Goal: Transaction & Acquisition: Purchase product/service

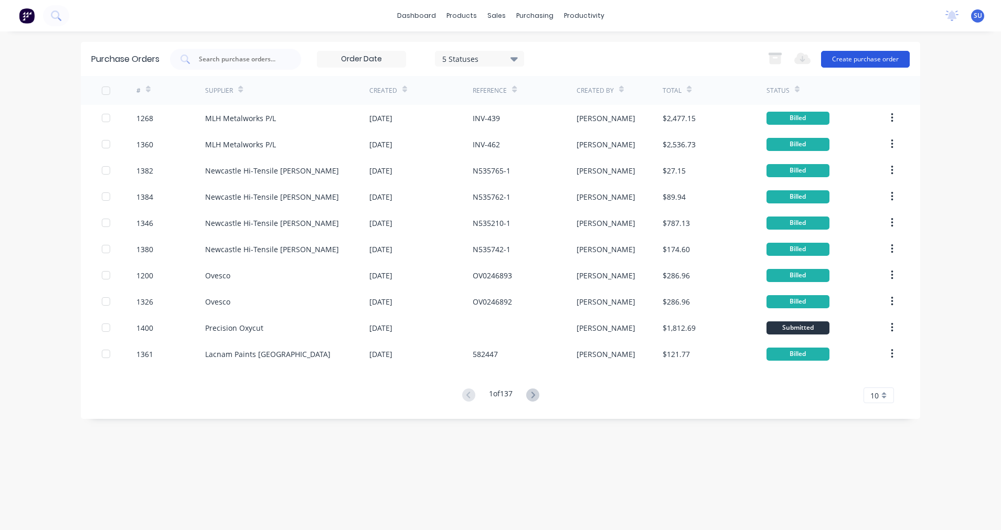
click at [848, 62] on button "Create purchase order" at bounding box center [865, 59] width 89 height 17
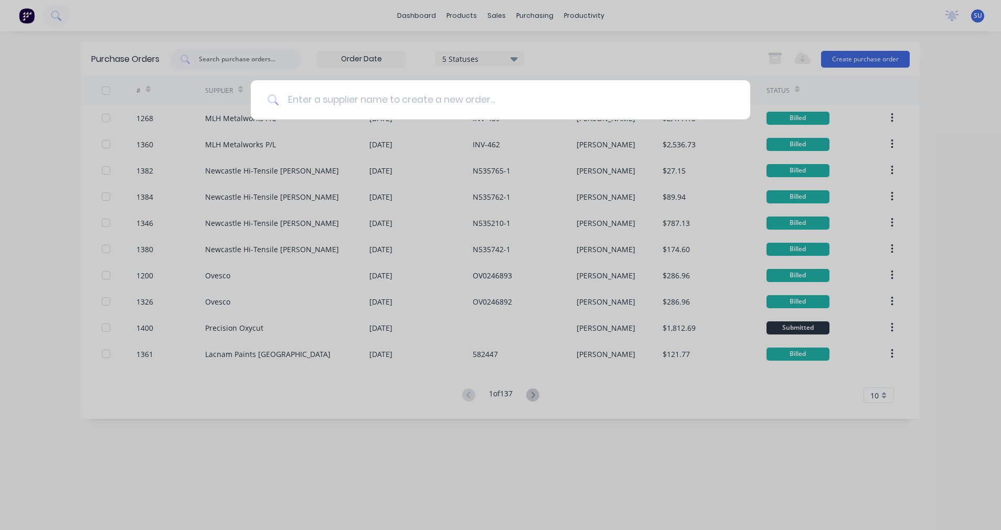
click at [495, 103] on input at bounding box center [506, 99] width 454 height 39
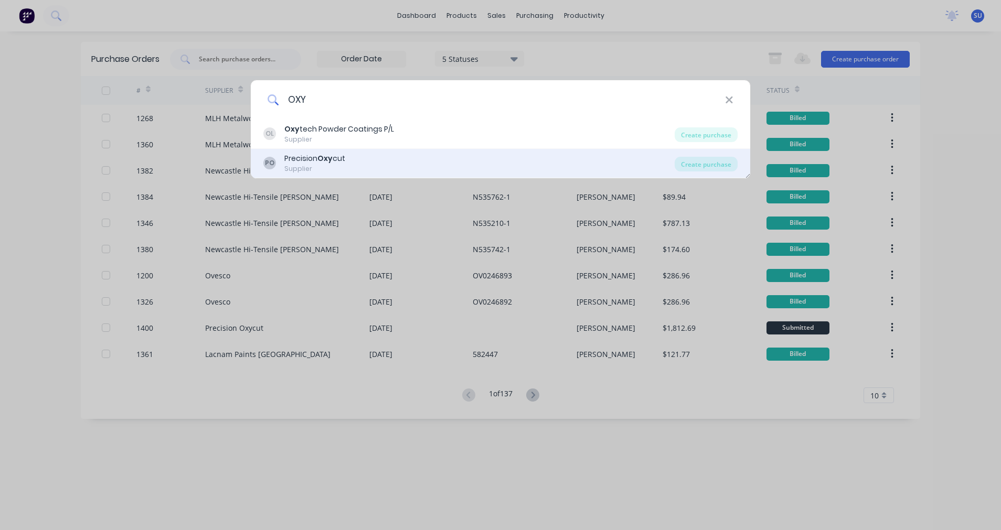
type input "OXY"
click at [302, 166] on div "Supplier" at bounding box center [314, 168] width 61 height 9
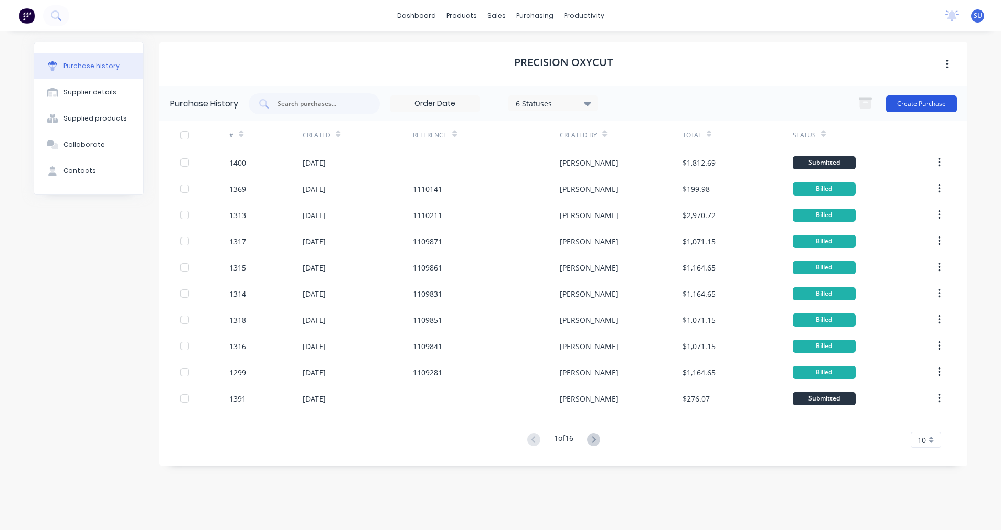
click at [933, 105] on button "Create Purchase" at bounding box center [921, 103] width 71 height 17
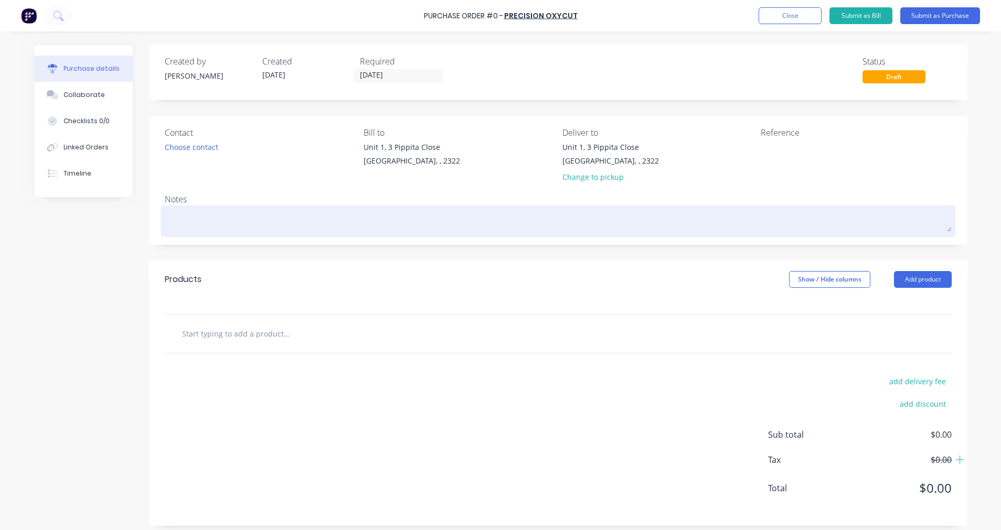
click at [225, 215] on textarea at bounding box center [558, 220] width 787 height 24
click at [223, 212] on textarea at bounding box center [558, 220] width 787 height 24
type textarea "x"
type textarea "S"
type textarea "x"
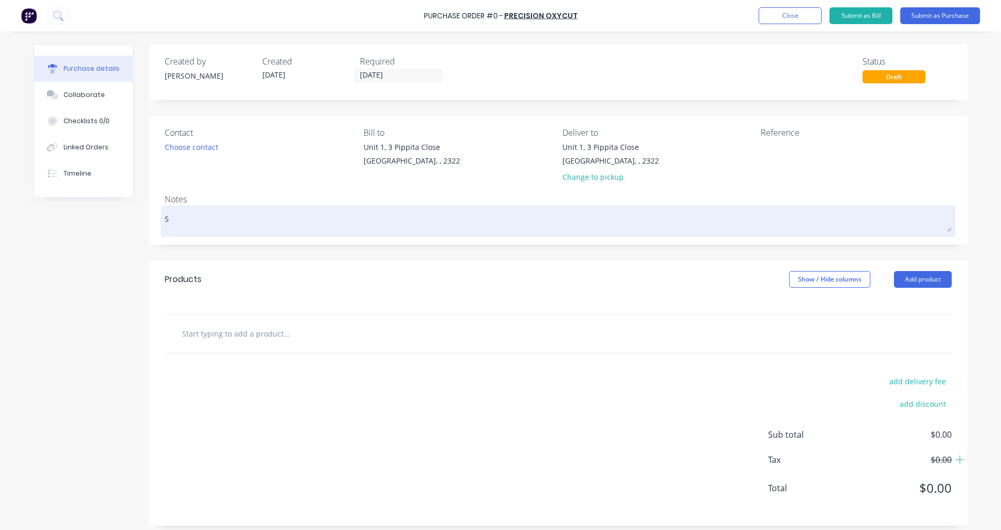
type textarea "Su"
type textarea "x"
type textarea "S"
type textarea "H"
type textarea "x"
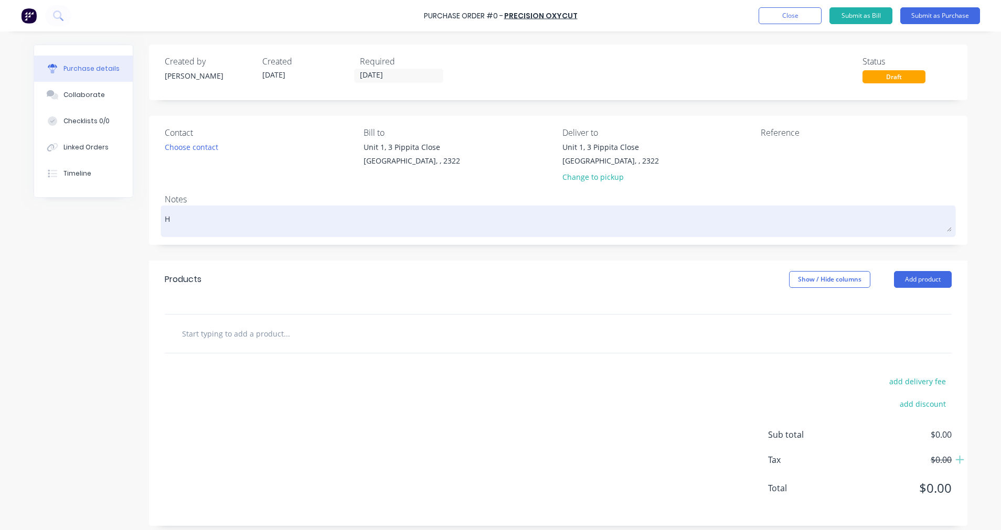
type textarea "Ho"
type textarea "x"
type textarea "Hol"
type textarea "x"
type textarea "Hold"
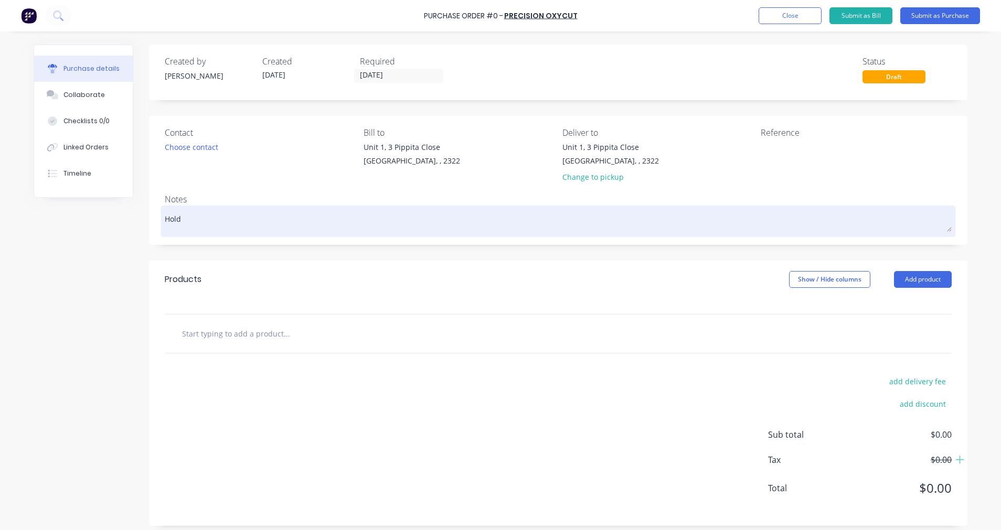
type textarea "x"
type textarea "Hold"
type textarea "x"
type textarea "Hold D"
type textarea "x"
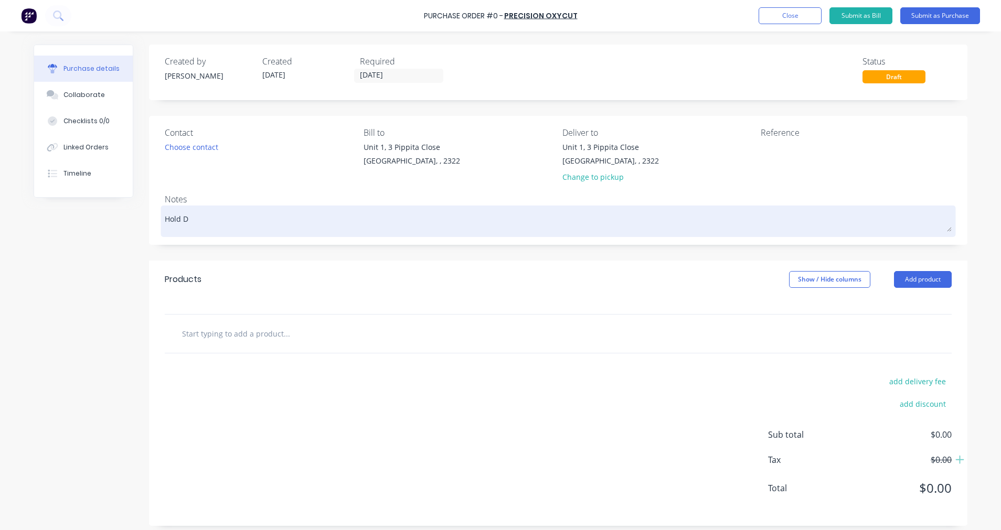
type textarea "Hold Do"
type textarea "x"
type textarea "Hold Dow"
type textarea "x"
type textarea "Hold Down"
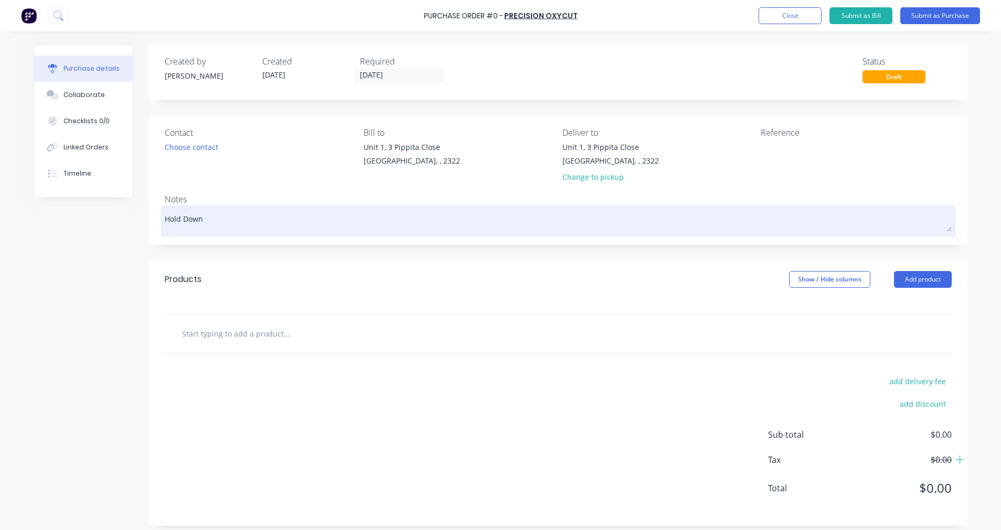
type textarea "x"
type textarea "Hold Down"
type textarea "x"
type textarea "Hold Down B"
type textarea "x"
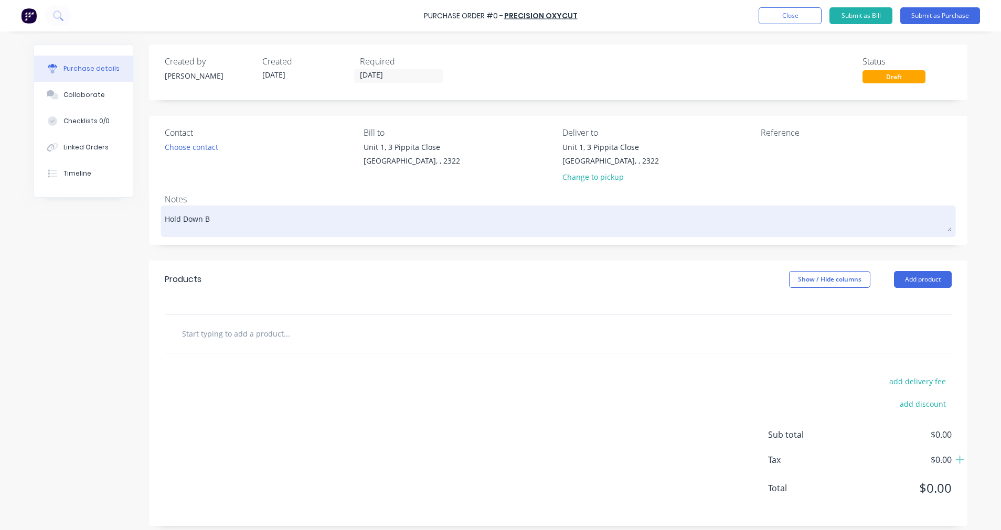
type textarea "Hold Down Bo"
type textarea "x"
type textarea "Hold Down Bol"
type textarea "x"
type textarea "Hold Down Bolt"
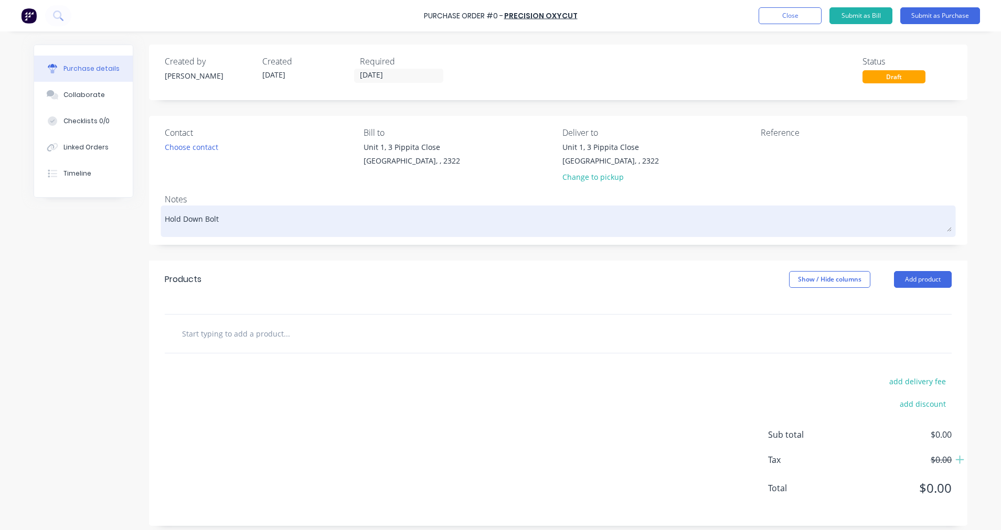
type textarea "x"
type textarea "Hold Down Bolts"
type textarea "x"
type textarea "Hold Down Bolts"
type textarea "x"
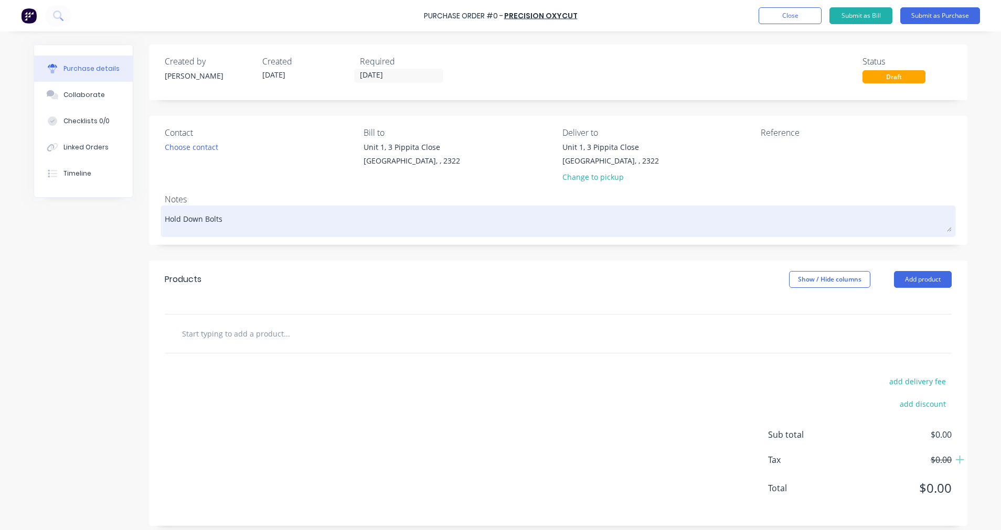
type textarea "Hold Down Bolts J"
type textarea "x"
type textarea "Hold Down Bolts J/"
type textarea "x"
type textarea "Hold Down Bolts J/B"
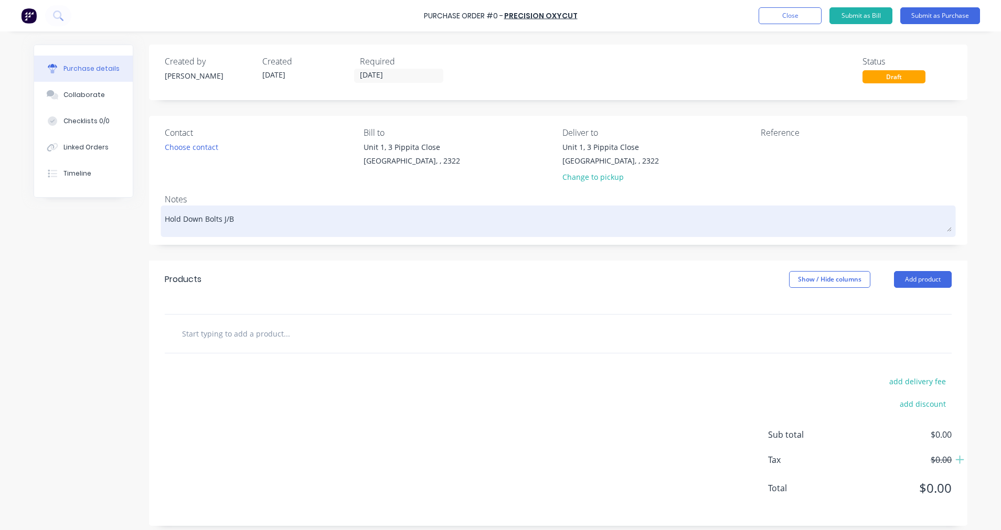
type textarea "x"
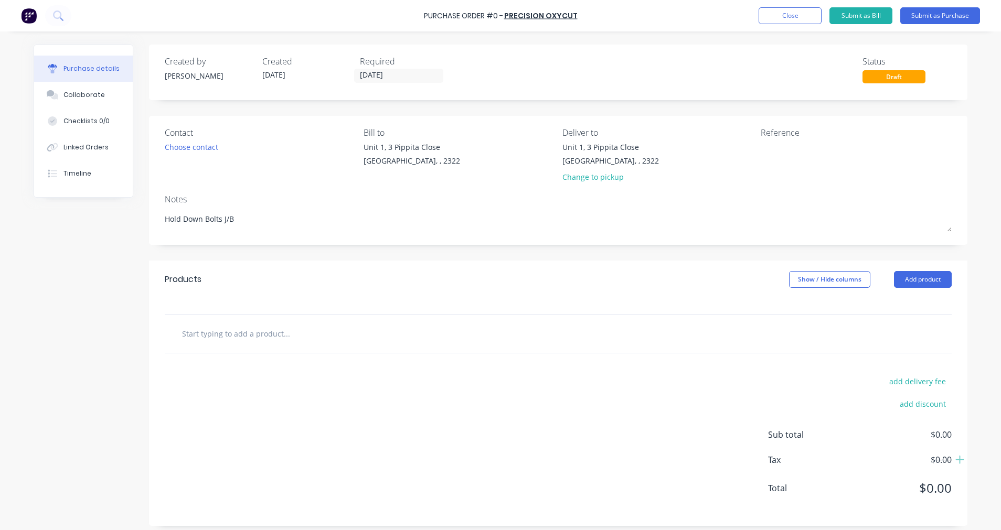
type textarea "Hold Down Bolts J/B"
type textarea "x"
type textarea "Hold Down Bolts J/B"
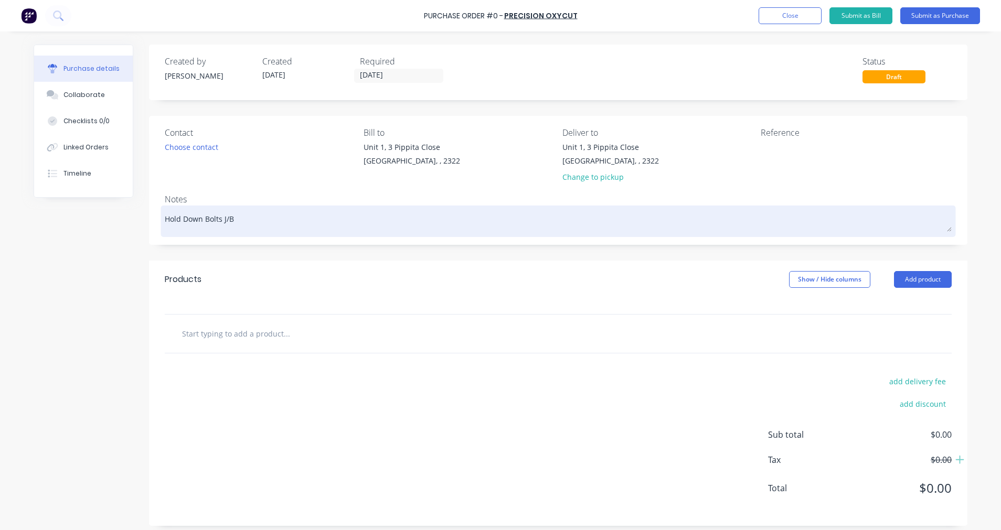
click at [255, 222] on textarea "Hold Down Bolts J/B" at bounding box center [558, 220] width 787 height 24
type textarea "x"
type textarea "Hold Down Bolts J/B 1"
type textarea "x"
type textarea "Hold Down Bolts J/B 17"
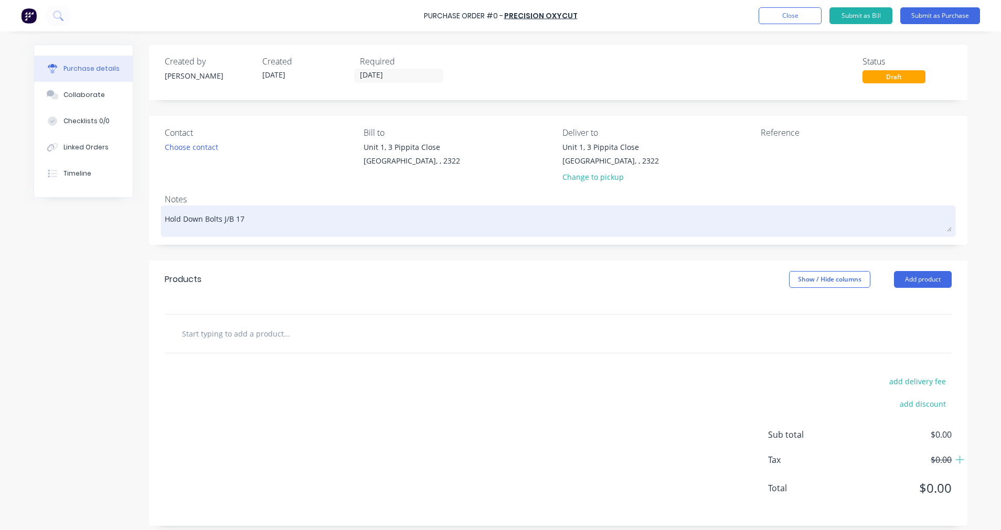
type textarea "x"
type textarea "Hold Down Bolts J/B 177"
type textarea "x"
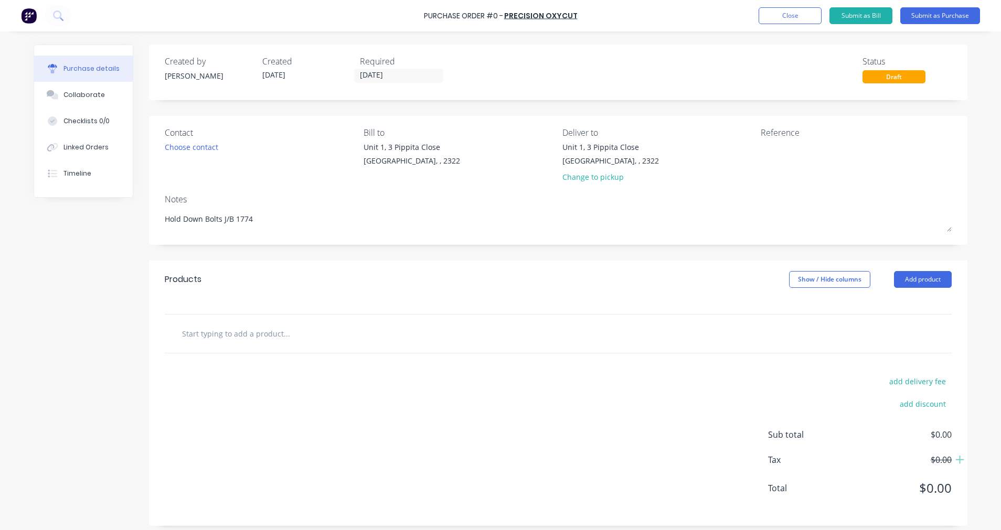
type textarea "Hold Down Bolts J/B 1774"
type textarea "x"
type textarea "Hold Down Bolts J/B 1774"
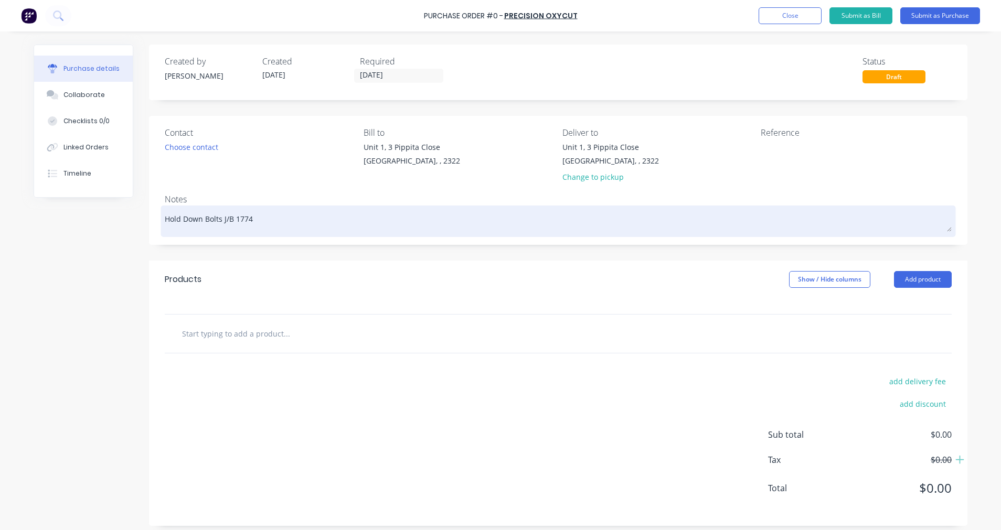
click at [291, 223] on textarea "Hold Down Bolts J/B 1774" at bounding box center [558, 220] width 787 height 24
type textarea "x"
type textarea "Hold Down Bolts J/B 1774"
type textarea "x"
type textarea "Hold Down Bolts J/B 1774 P"
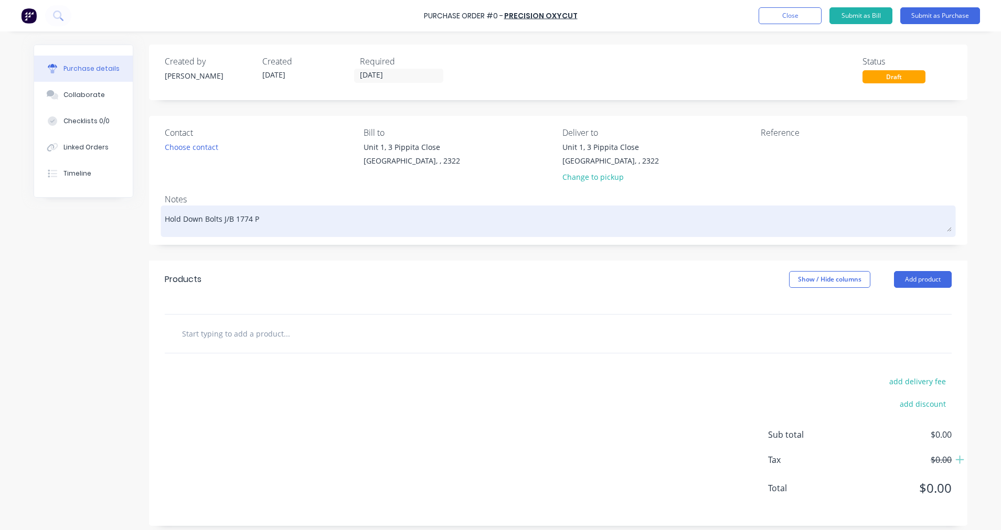
type textarea "x"
type textarea "Hold Down Bolts J/B 1774 PL"
type textarea "x"
type textarea "Hold Down Bolts J/B 1774 PLA"
type textarea "x"
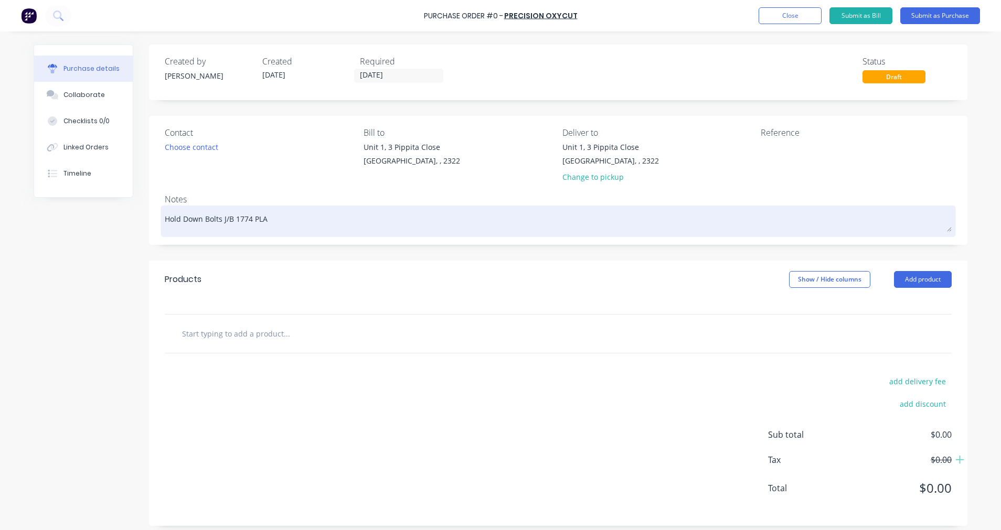
type textarea "Hold Down Bolts J/B 1774 PLAT"
type textarea "x"
type textarea "Hold Down Bolts J/B 1774 PLATE"
type textarea "x"
type textarea "Hold Down Bolts J/B 1774 PLATE"
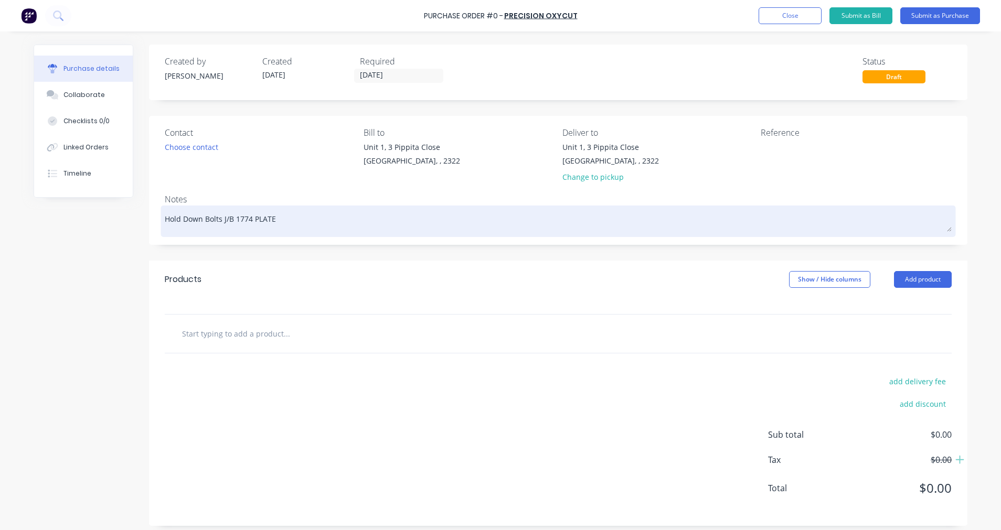
type textarea "x"
type textarea "Hold Down Bolts J/B 1774 PLATE"
type textarea "x"
type textarea "Hold Down Bolts J/B 1774 PLAT"
type textarea "x"
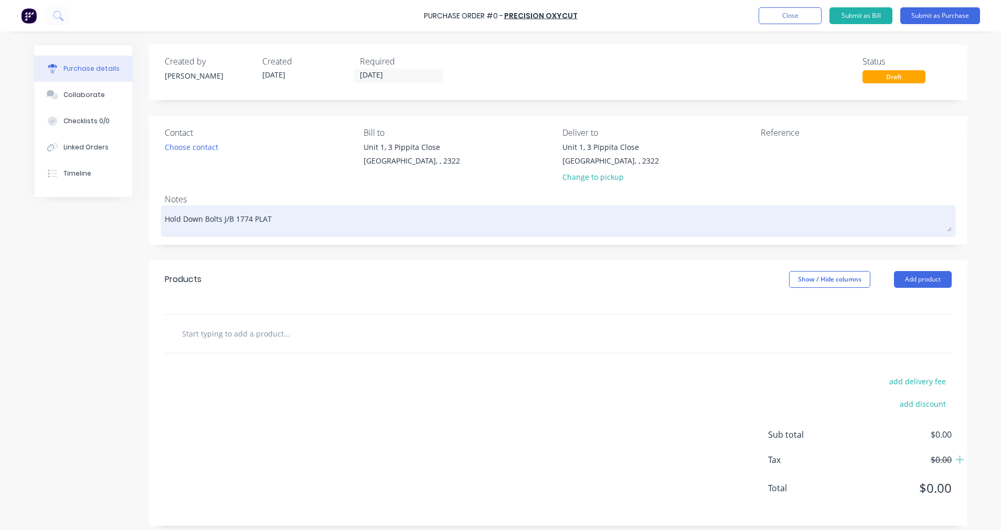
type textarea "Hold Down Bolts J/B 1774 PLA"
type textarea "x"
type textarea "Hold Down Bolts J/B 1774 PL"
type textarea "x"
type textarea "Hold Down Bolts J/B 1774 P"
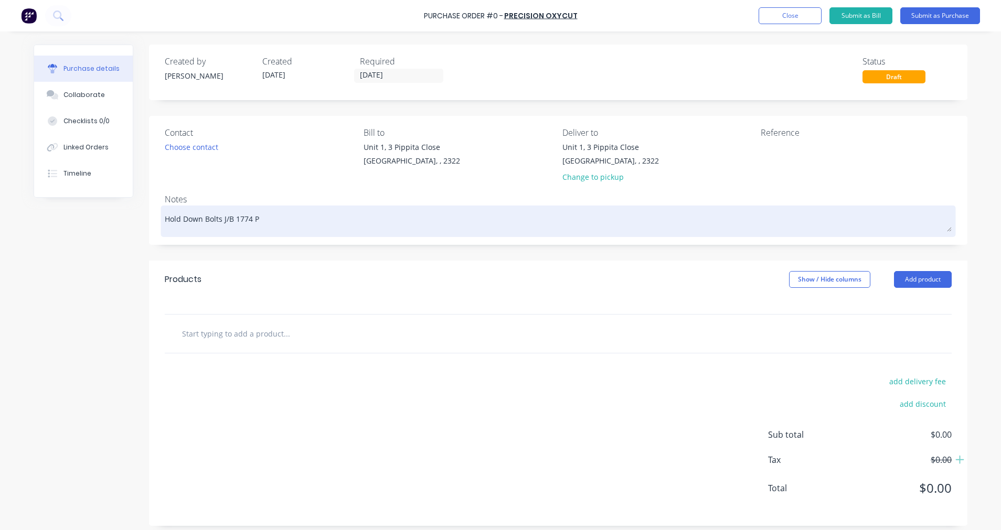
type textarea "x"
type textarea "Hold Down Bolts J/B 1774 Pl"
type textarea "x"
type textarea "Hold Down Bolts J/B 1774 Pla"
type textarea "x"
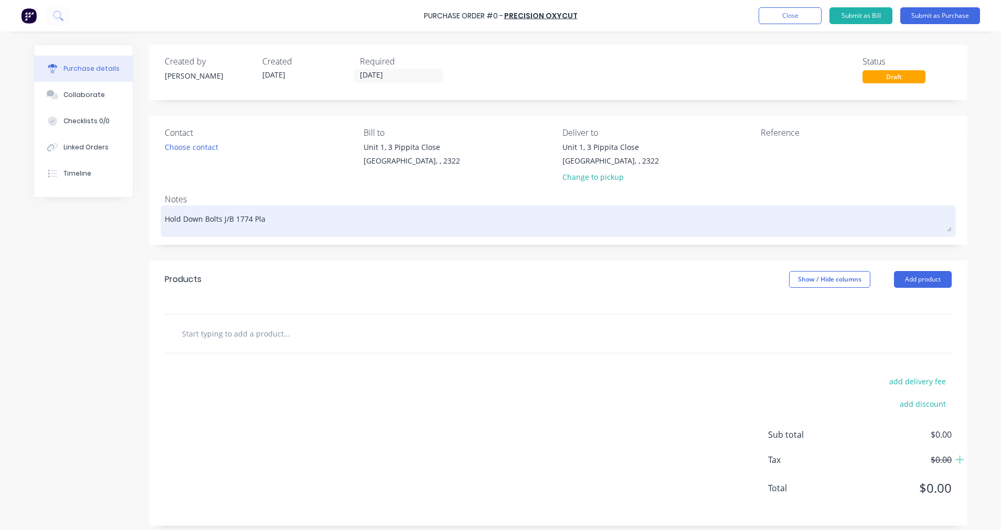
type textarea "Hold Down Bolts J/B 1774 Plat"
type textarea "x"
type textarea "Hold Down Bolts J/B 1774 Plate"
type textarea "x"
type textarea "Hold Down Bolts J/B 1774 Plate"
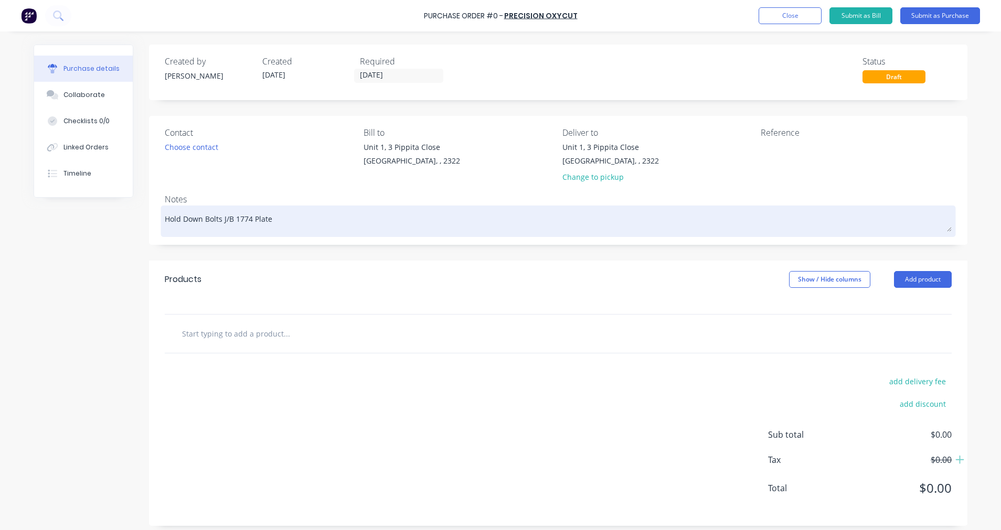
type textarea "x"
type textarea "Hold Down Bolts J/B 1774 Plate f"
type textarea "x"
type textarea "Hold Down Bolts J/B 1774 Plate fo"
type textarea "x"
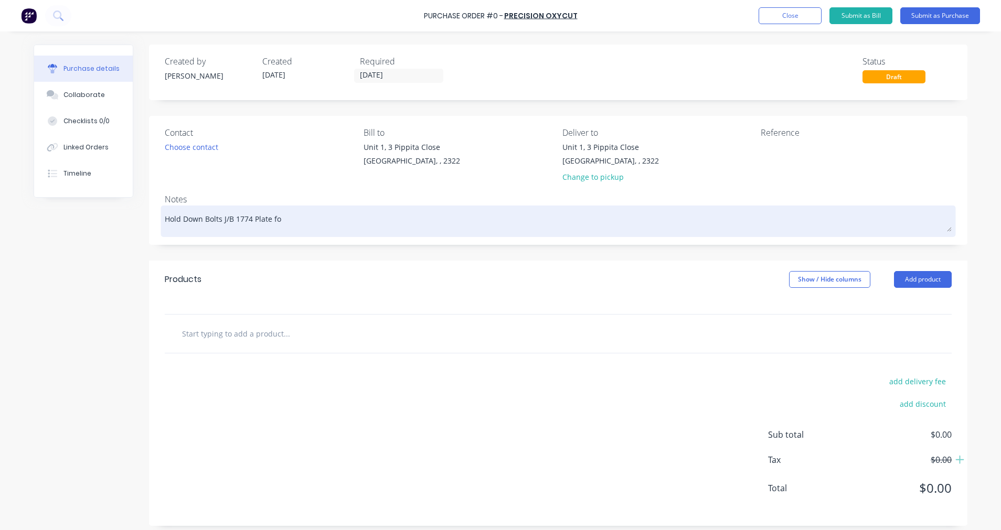
type textarea "Hold Down Bolts J/B 1774 Plate for"
type textarea "x"
type textarea "Hold Down Bolts J/B 1774 Plate for"
type textarea "x"
type textarea "Hold Down Bolts J/B 1774 Plate for b"
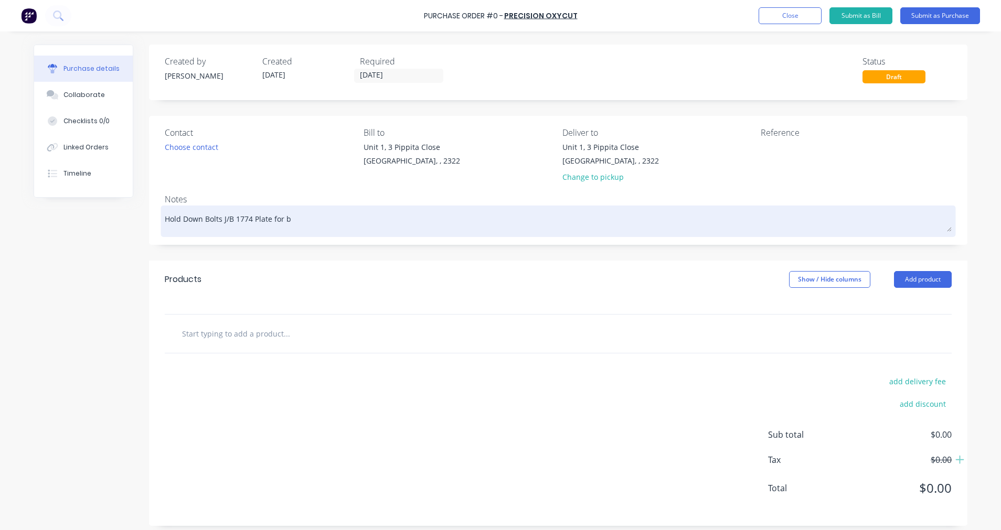
type textarea "x"
type textarea "Hold Down Bolts J/B 1774 Plate for br"
type textarea "x"
type textarea "Hold Down Bolts J/B 1774 Plate for bra"
type textarea "x"
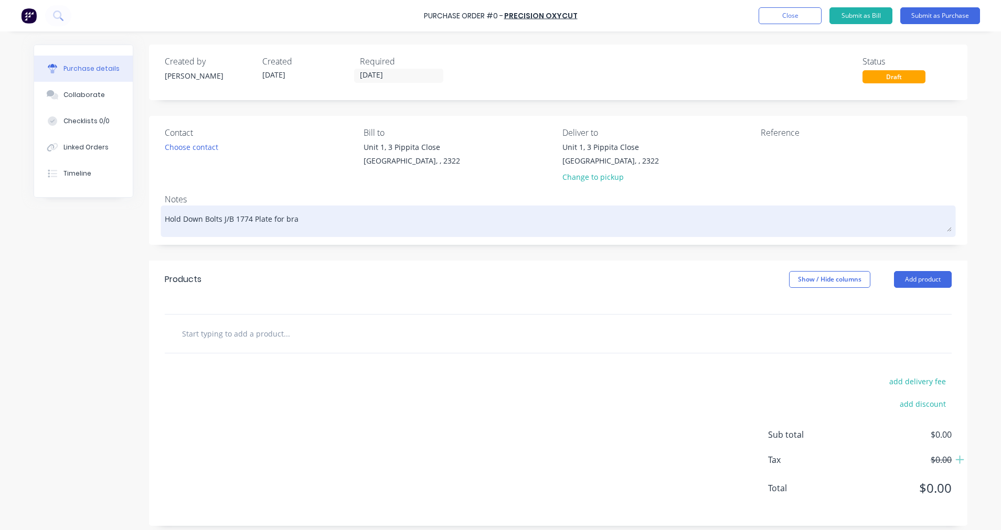
type textarea "Hold Down Bolts J/B 1774 Plate for brac"
type textarea "x"
type textarea "Hold Down Bolts J/B 1774 Plate for braci"
type textarea "x"
type textarea "Hold Down Bolts J/B 1774 Plate for bracin"
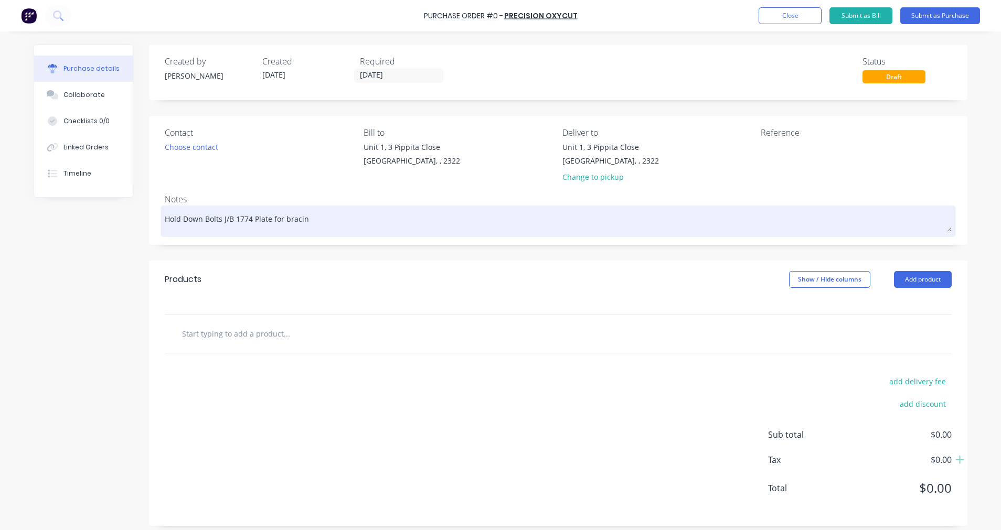
type textarea "x"
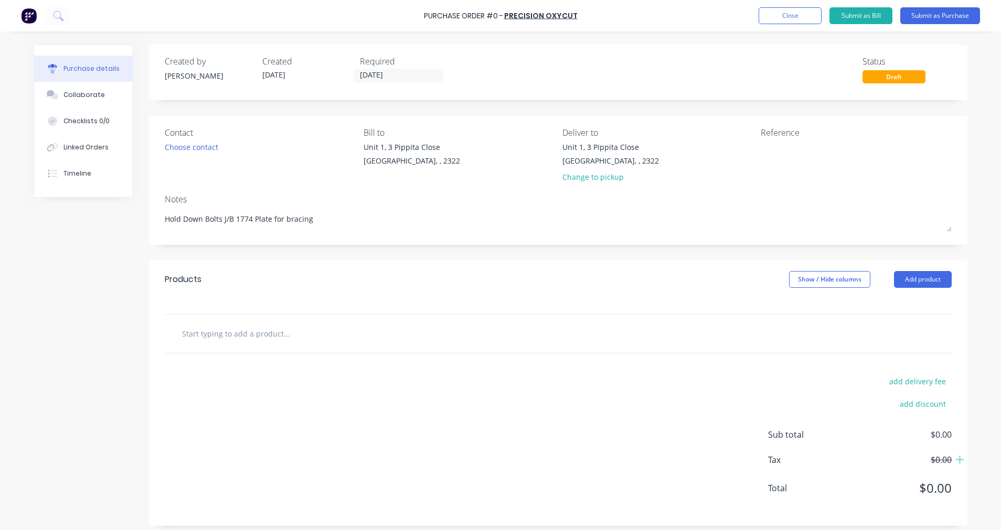
type textarea "Hold Down Bolts J/B 1774 Plate for bracing"
type textarea "x"
type textarea "Hold Down Bolts J/B 1774 Plate for bracing"
click at [244, 332] on input "text" at bounding box center [286, 333] width 210 height 21
type textarea "x"
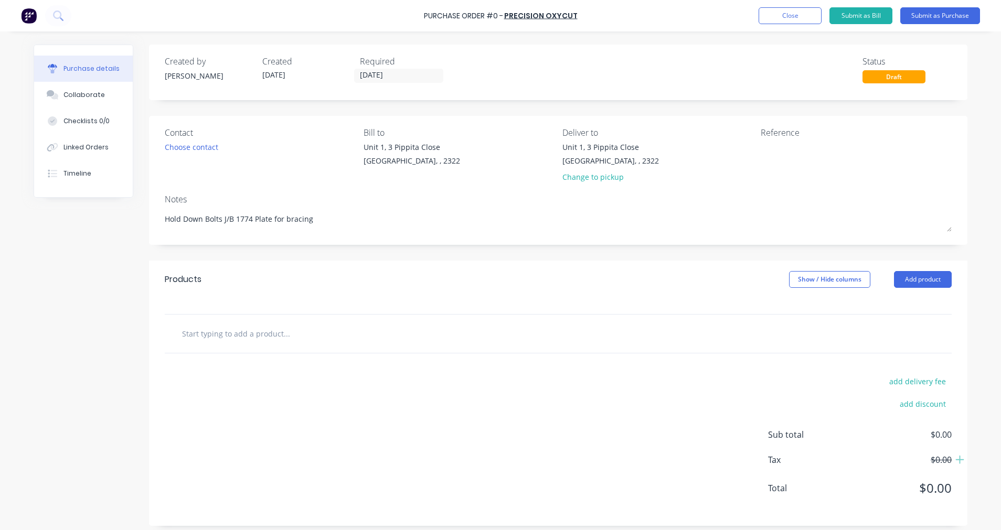
type input "S"
type textarea "x"
type input "Su"
type textarea "x"
type input "Sup"
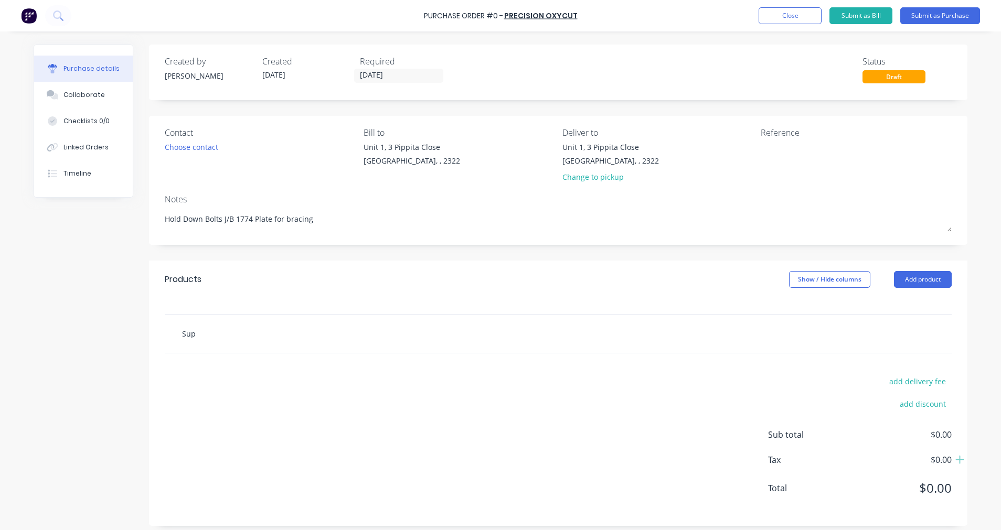
type textarea "x"
type input "Supp"
type textarea "x"
type input "Suppl"
type textarea "x"
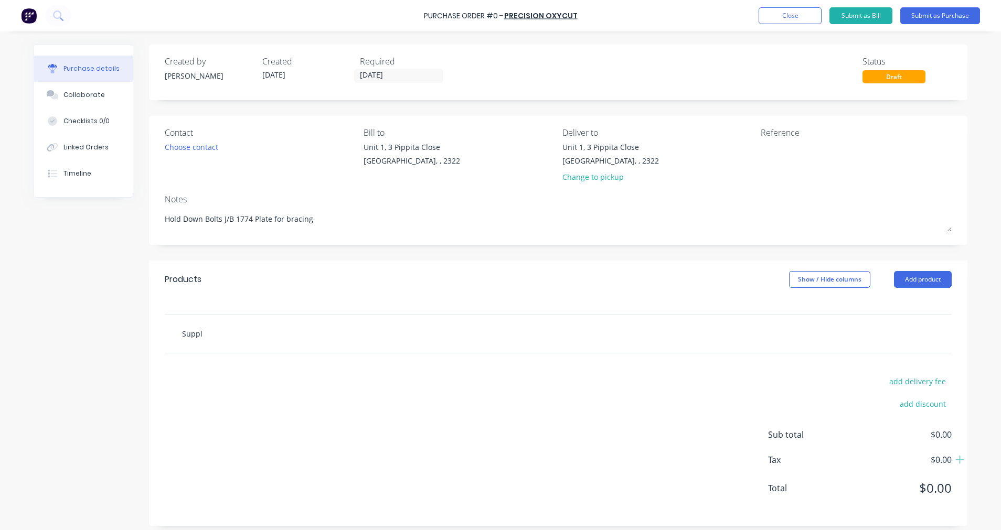
type input "Supply"
type textarea "x"
type input "Supply"
type textarea "x"
type input "Supply p"
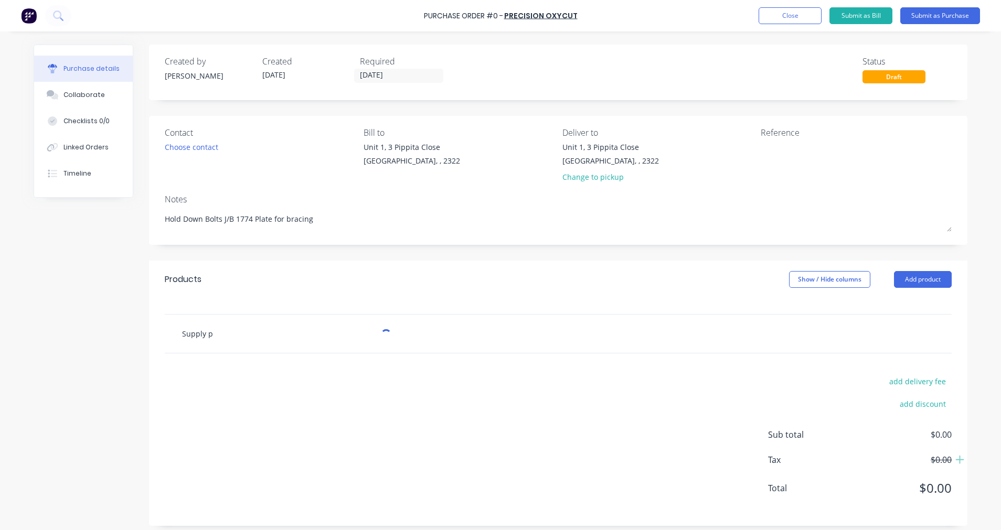
type textarea "x"
type input "Supply pl"
type textarea "x"
type input "Supply pla"
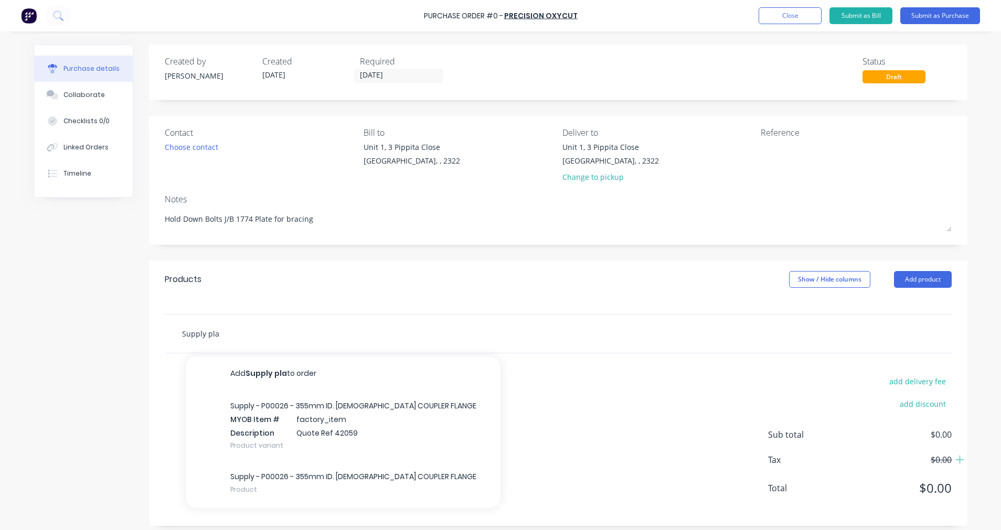
type textarea "x"
type input "Supply plat"
type textarea "x"
type input "Supply plate"
type textarea "x"
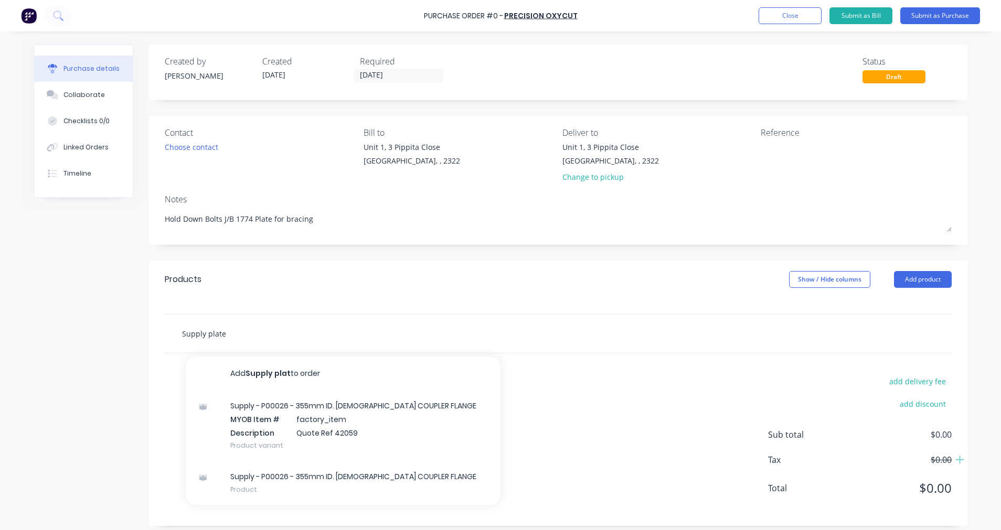
type input "Supply plate"
type textarea "x"
type input "Supply plate a"
type textarea "x"
type input "Supply plate as"
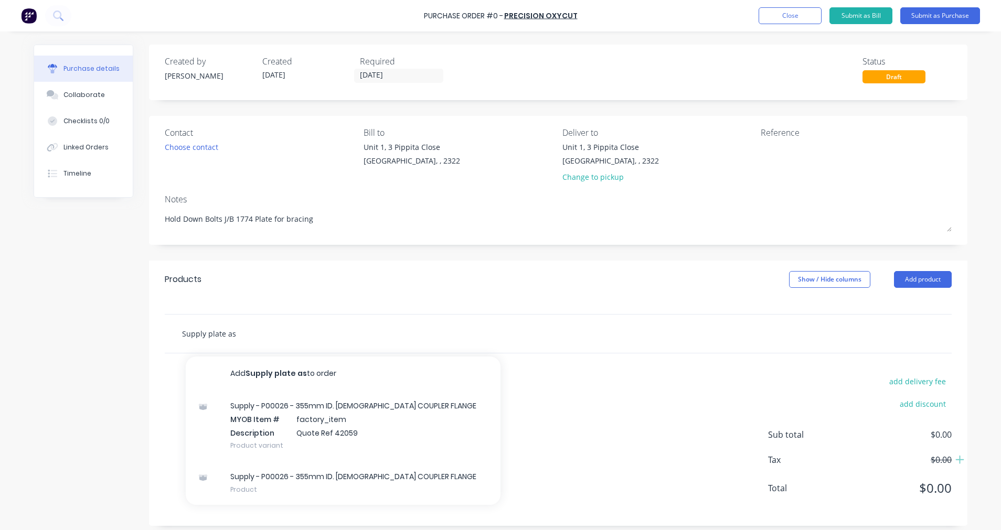
type textarea "x"
type input "Supply plate as"
type textarea "x"
type input "Supply plate as p"
type textarea "x"
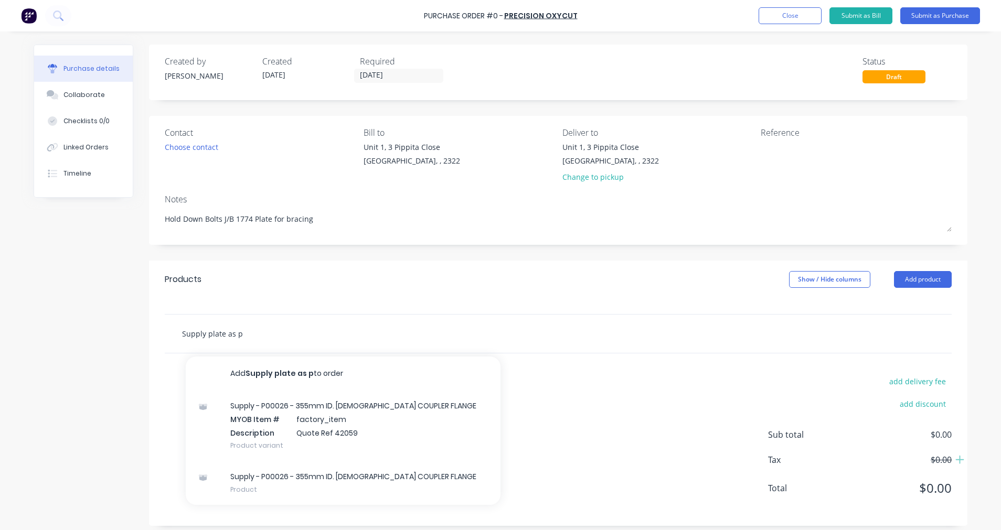
type input "Supply plate as pe"
type textarea "x"
type input "Supply plate as per"
type textarea "x"
type input "Supply plate as per"
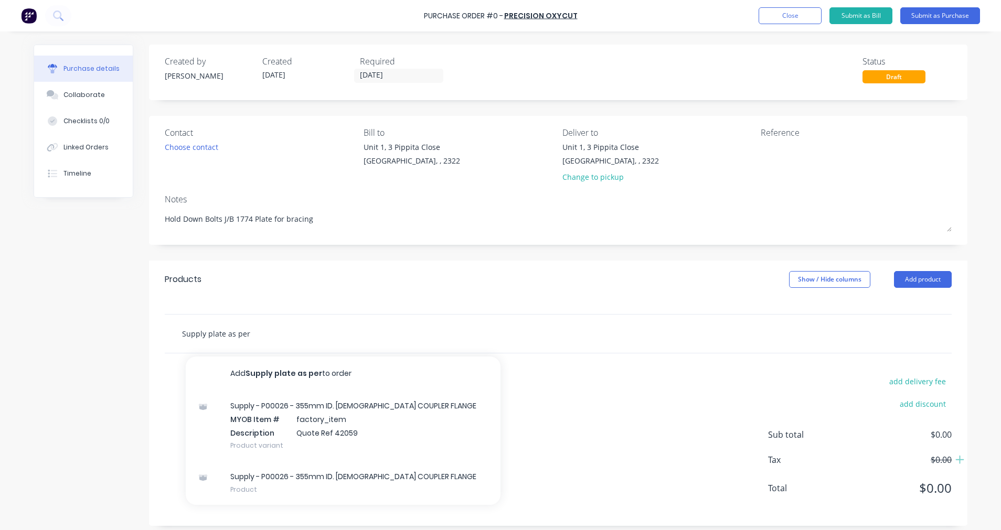
type textarea "x"
type input "Supply plate as per q"
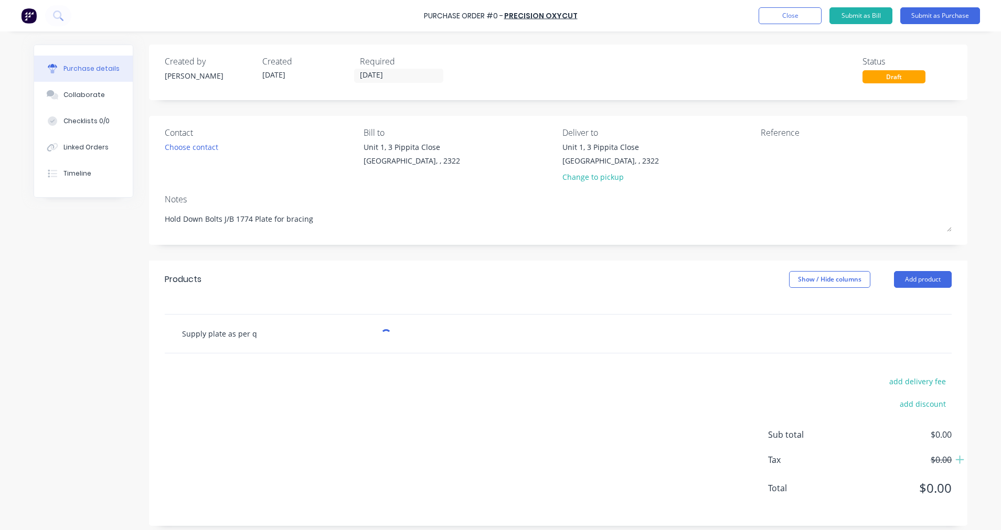
type textarea "x"
type input "Supply plate as per qu"
type textarea "x"
type input "Supply plate as per quo"
type textarea "x"
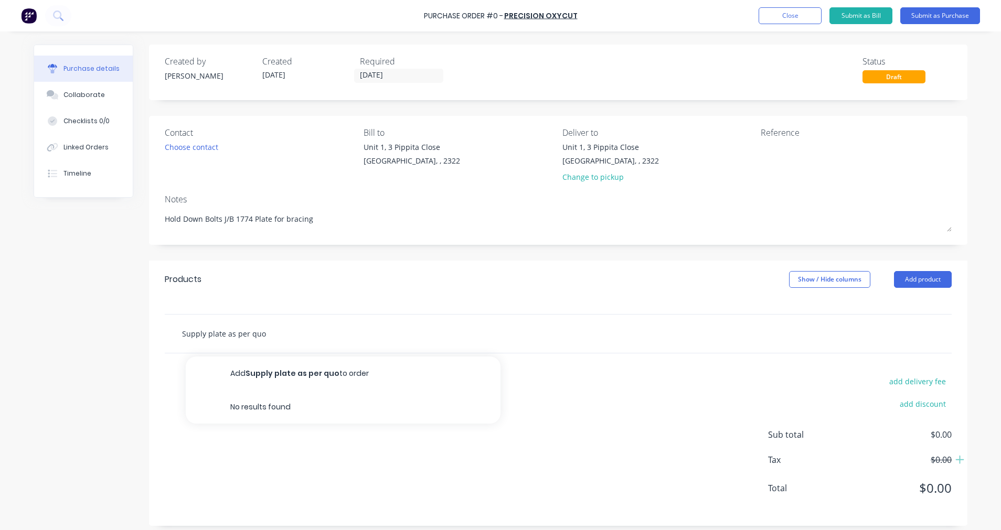
type input "Supply plate as per quot"
type textarea "x"
type input "Supply plate as per quote"
type textarea "x"
type input "Supply plate as per quote"
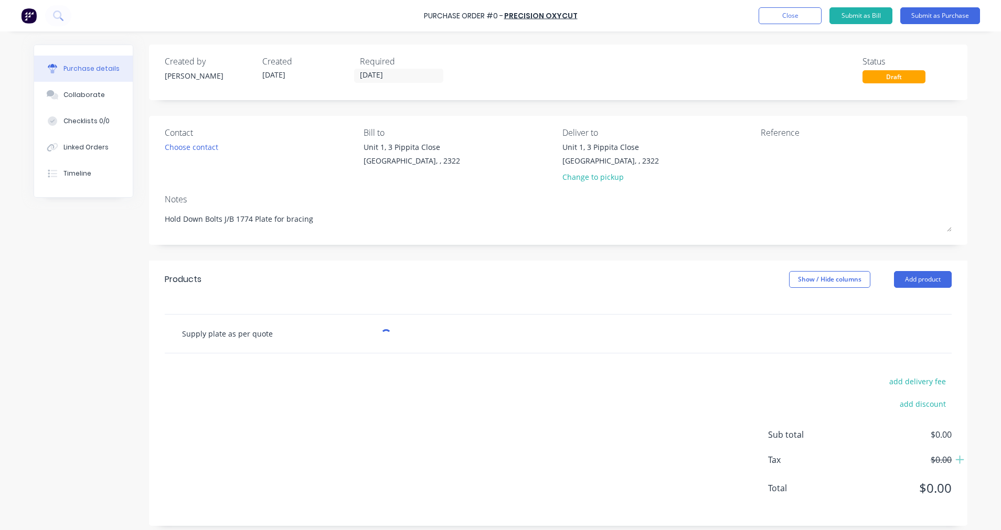
type textarea "x"
type input "Supply plate as per quote"
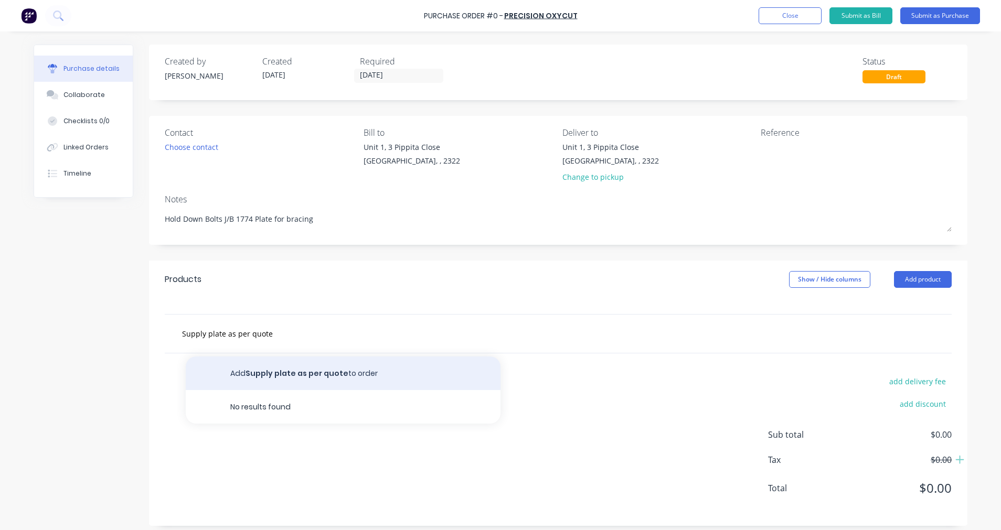
click at [341, 372] on button "Add Supply plate as per quote to order" at bounding box center [343, 374] width 315 height 34
type textarea "x"
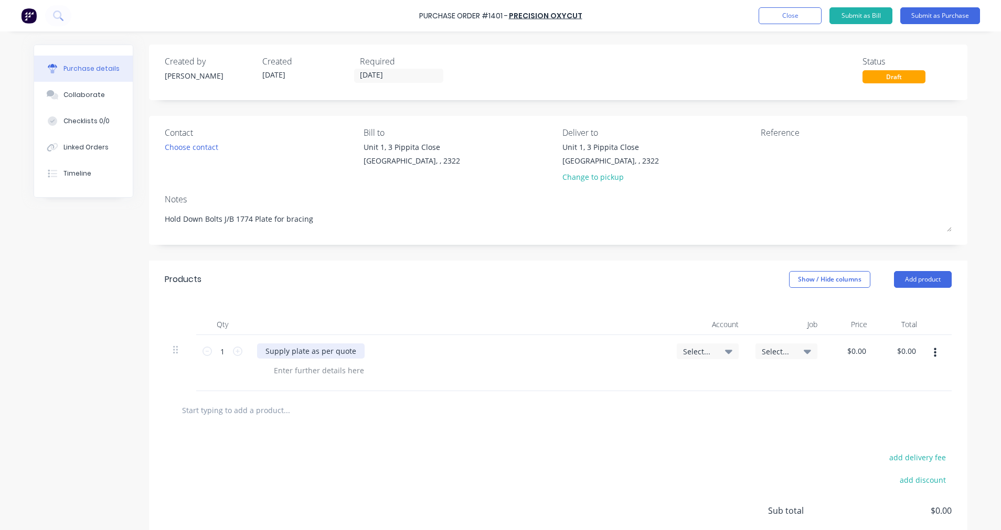
click at [342, 348] on div "Supply plate as per quote" at bounding box center [311, 350] width 108 height 15
type textarea "x"
click at [350, 351] on div "Supply plate as per quote" at bounding box center [311, 350] width 108 height 15
click at [704, 351] on span "Select..." at bounding box center [698, 351] width 31 height 11
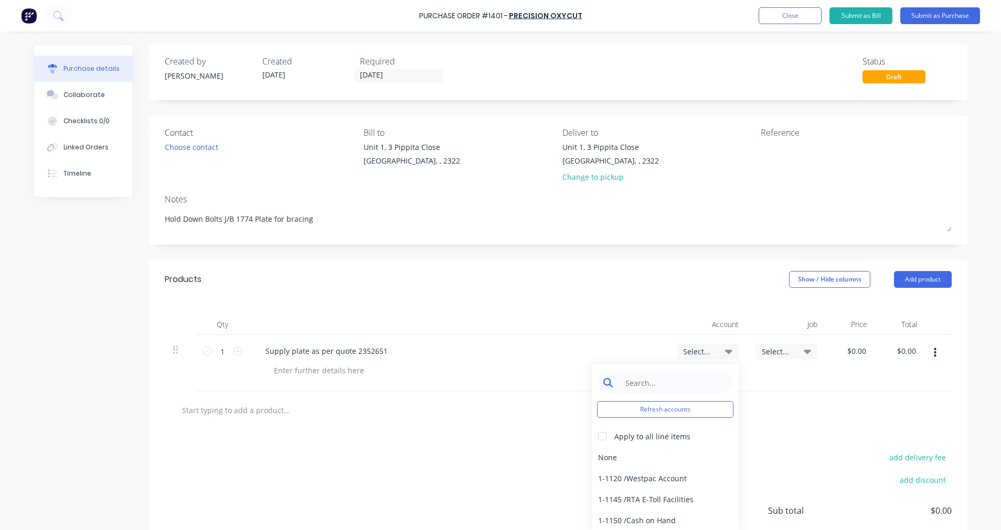
type textarea "x"
click at [669, 381] on input at bounding box center [673, 382] width 108 height 21
type input "wip"
type textarea "x"
type input "w"
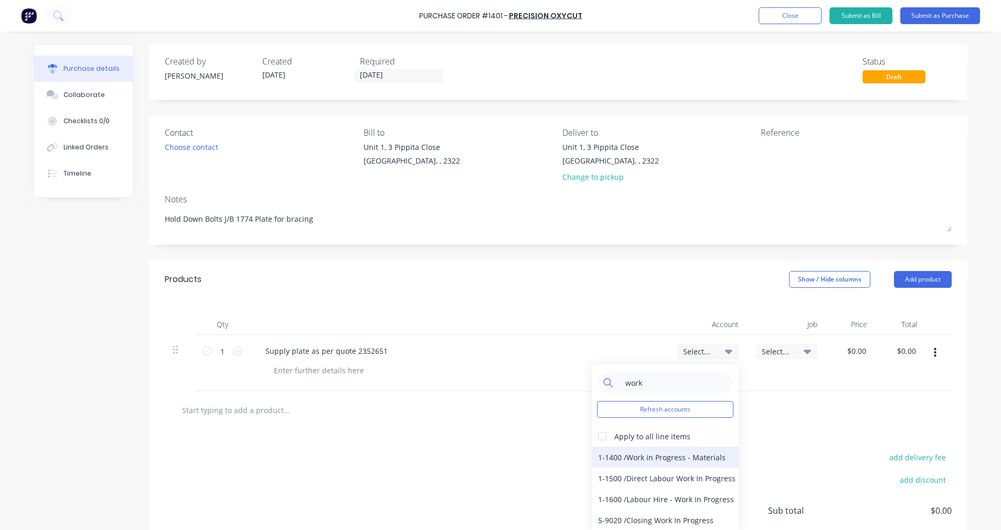
type input "work"
click at [662, 459] on div "1-1400 / Work in Progress - Materials" at bounding box center [665, 457] width 147 height 21
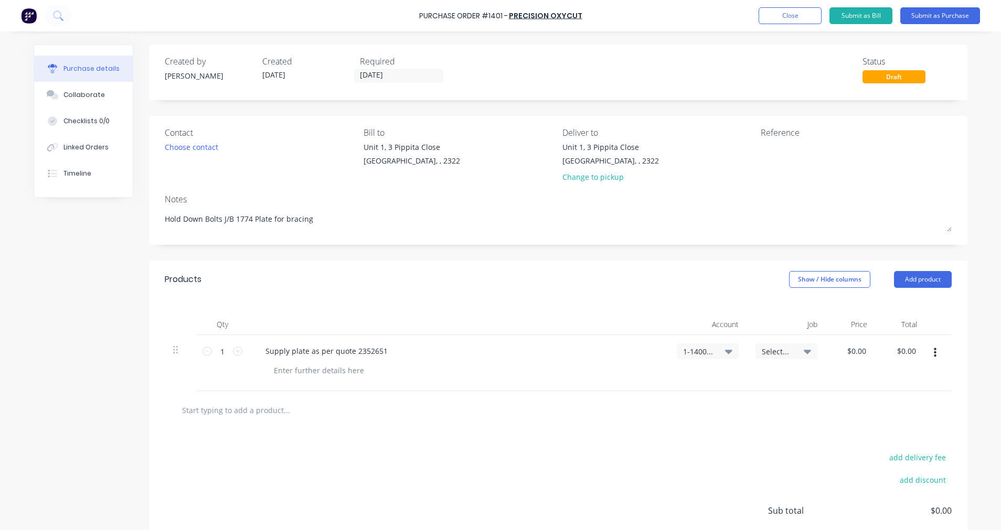
click at [786, 351] on span "Select..." at bounding box center [776, 351] width 31 height 11
type textarea "x"
click at [737, 387] on input at bounding box center [752, 382] width 108 height 21
type input "1774"
click at [738, 452] on div "1774 / New Pave - H/Down Bolts" at bounding box center [743, 449] width 147 height 21
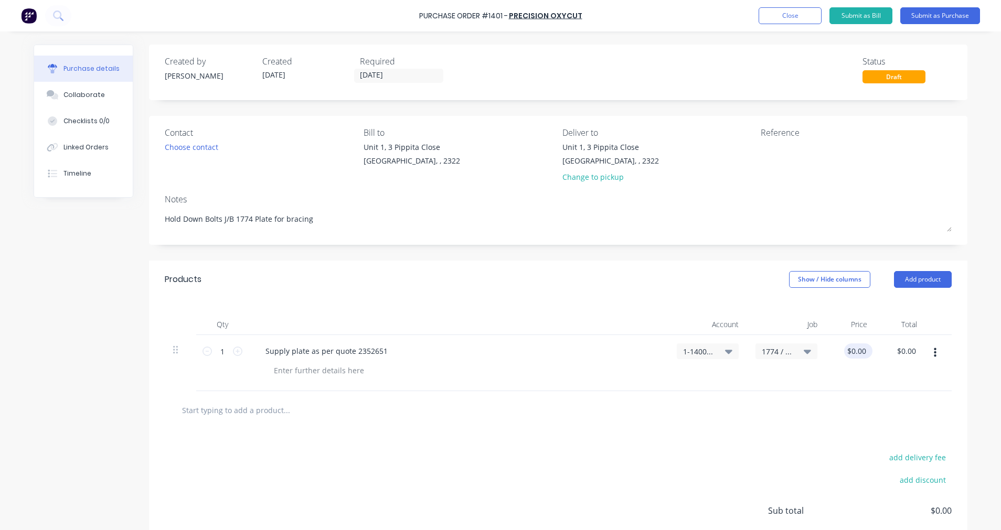
type textarea "x"
type input "0.0000"
click at [854, 348] on input "0.0000" at bounding box center [856, 350] width 24 height 15
type textarea "x"
type input "$0.00"
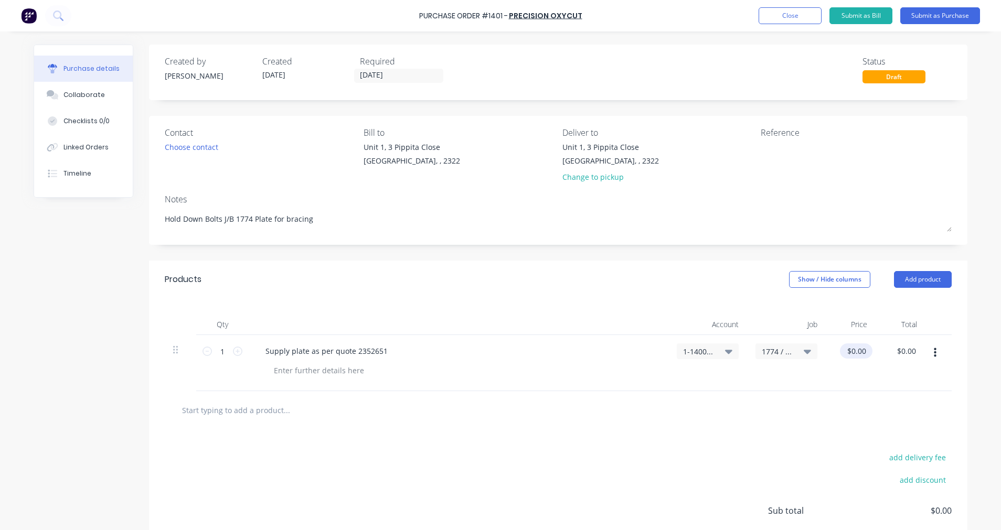
click at [862, 349] on div "$0.00 0.0000" at bounding box center [856, 350] width 33 height 15
type textarea "x"
drag, startPoint x: 846, startPoint y: 352, endPoint x: 853, endPoint y: 353, distance: 6.5
click at [852, 353] on input "0" at bounding box center [856, 350] width 24 height 15
type input "943"
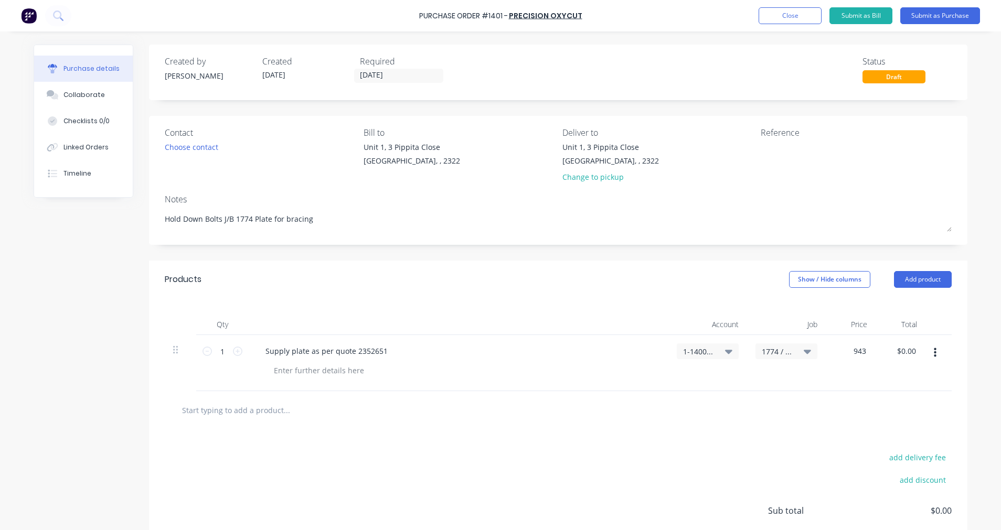
type textarea "x"
type input "$943.00"
click at [851, 433] on div "add delivery fee add discount Sub total $943.00 Tax $94.30 Total $1,037.30" at bounding box center [558, 515] width 818 height 173
click at [393, 72] on input "[DATE]" at bounding box center [399, 75] width 88 height 13
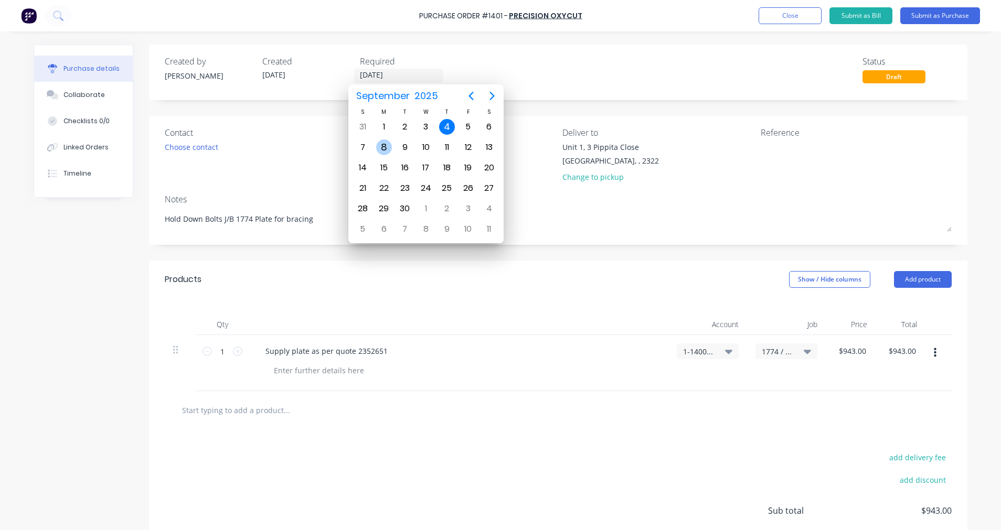
click at [385, 148] on div "8" at bounding box center [384, 147] width 16 height 16
type textarea "x"
type input "[DATE]"
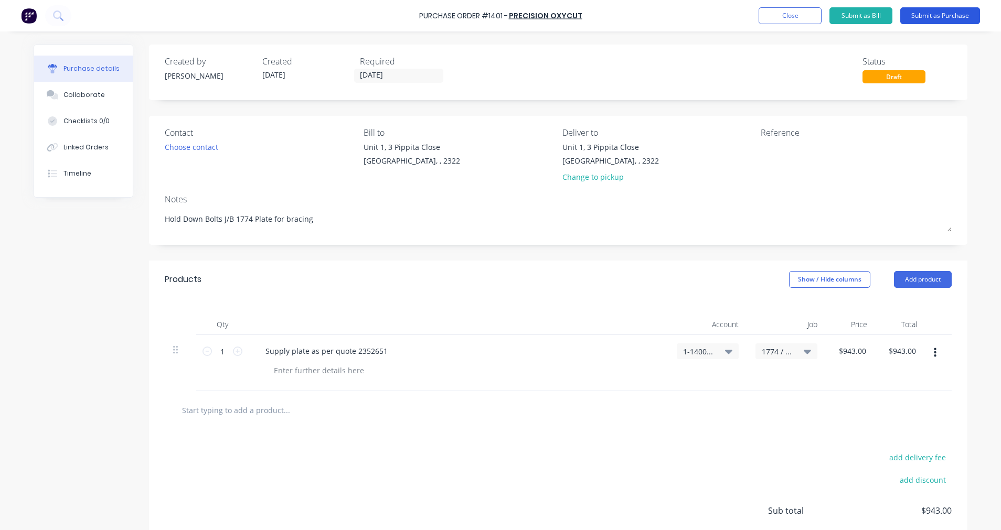
click at [936, 16] on button "Submit as Purchase" at bounding box center [940, 15] width 80 height 17
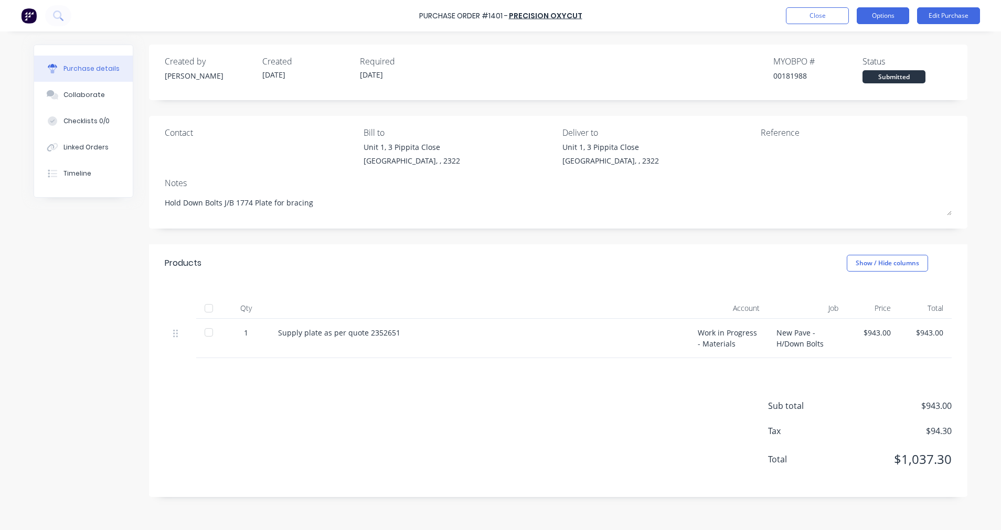
click at [887, 17] on button "Options" at bounding box center [882, 15] width 52 height 17
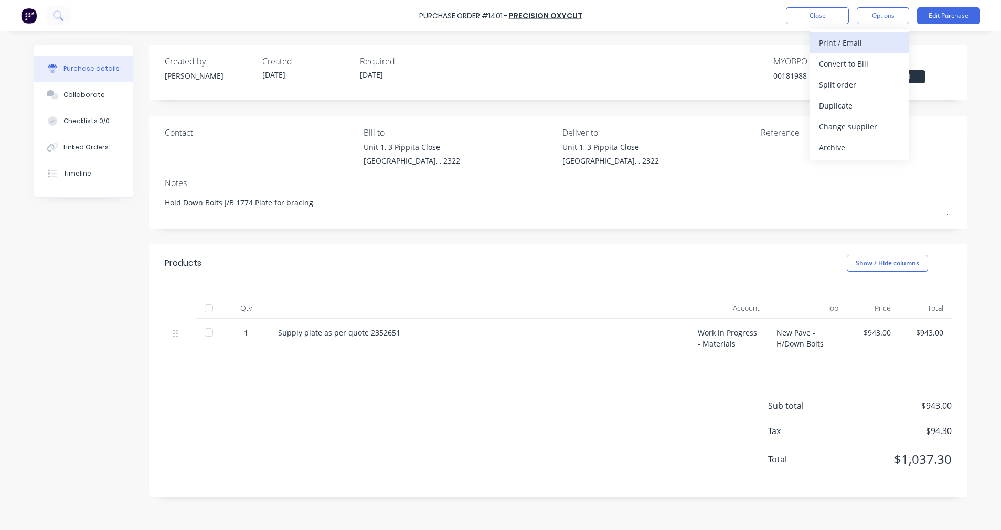
click at [855, 47] on div "Print / Email" at bounding box center [859, 42] width 81 height 15
click at [852, 64] on div "With pricing" at bounding box center [859, 63] width 81 height 15
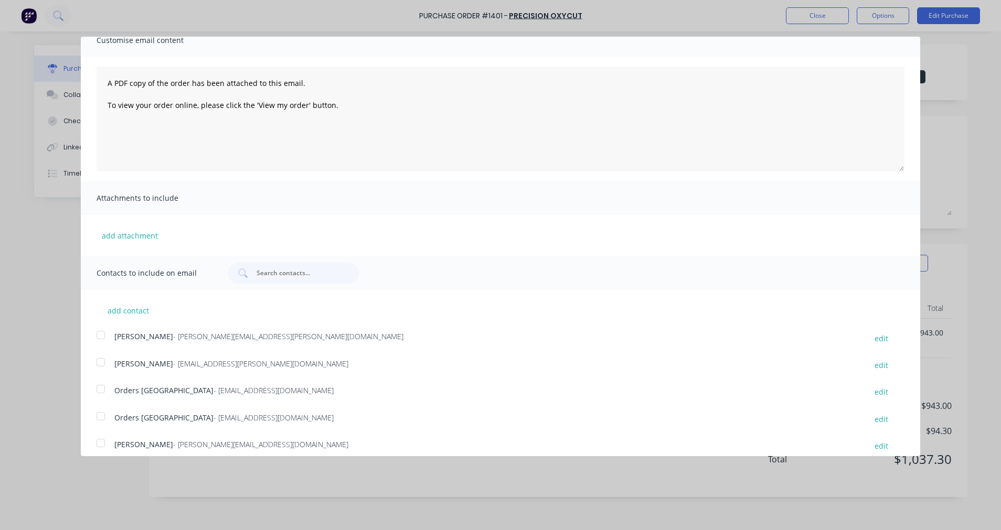
scroll to position [84, 0]
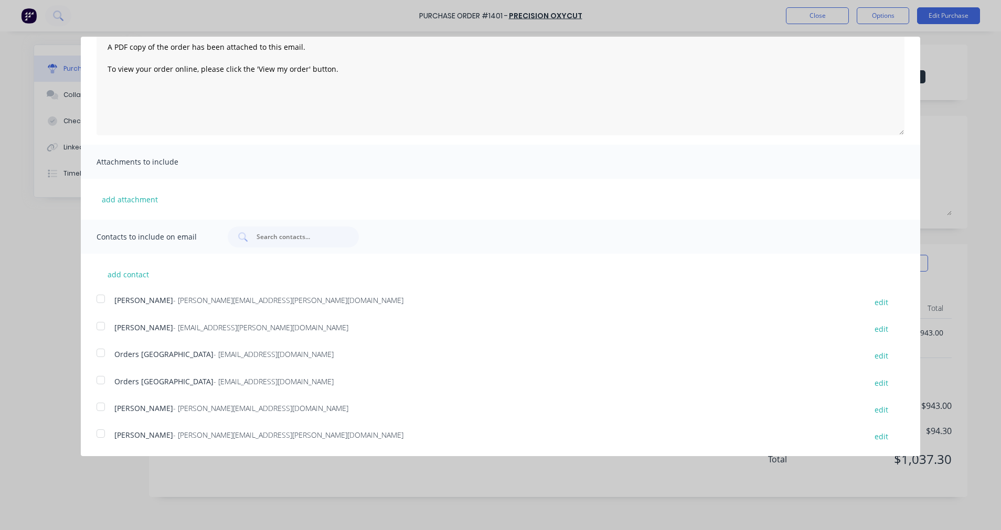
click at [101, 379] on div at bounding box center [100, 380] width 21 height 21
click at [103, 404] on div at bounding box center [100, 406] width 21 height 21
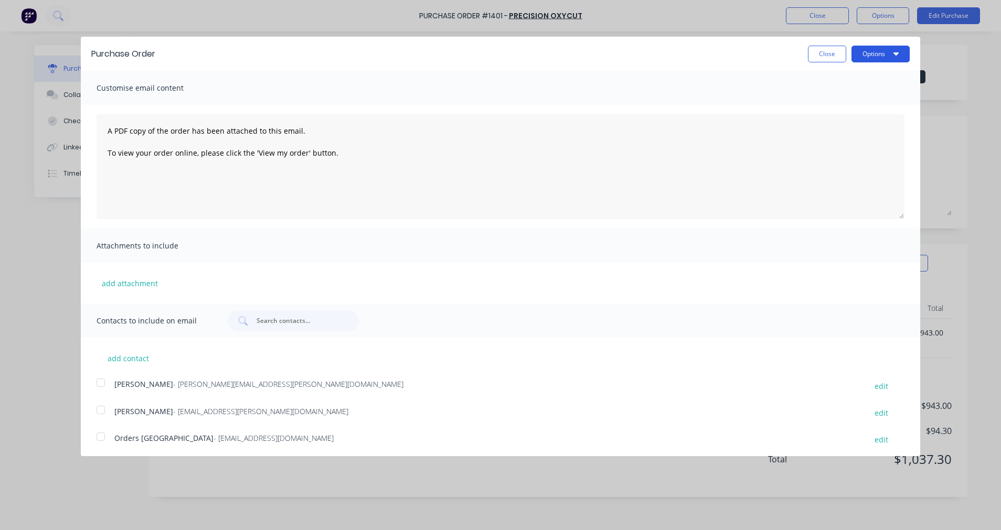
click at [868, 52] on button "Options" at bounding box center [880, 54] width 58 height 17
click at [834, 100] on div "Email" at bounding box center [859, 101] width 81 height 15
type textarea "x"
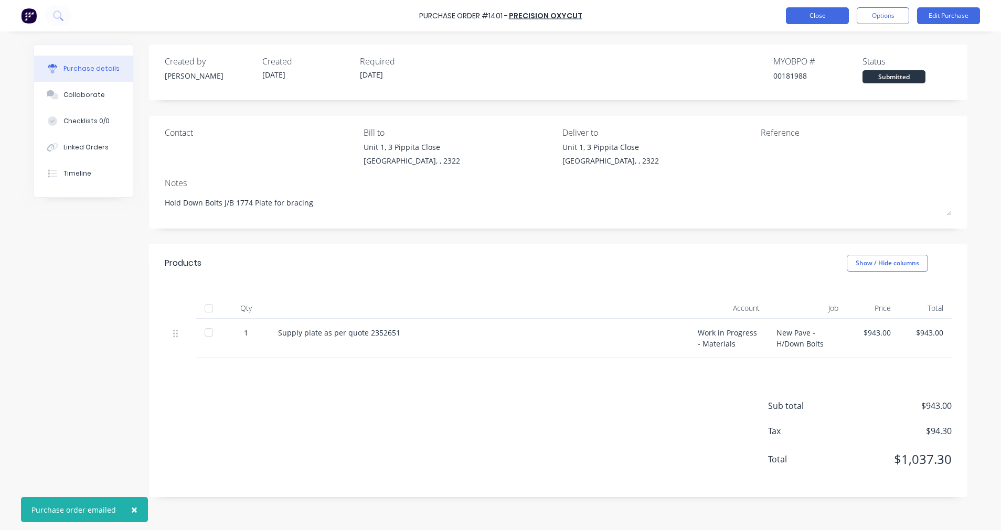
click at [820, 13] on button "Close" at bounding box center [817, 15] width 63 height 17
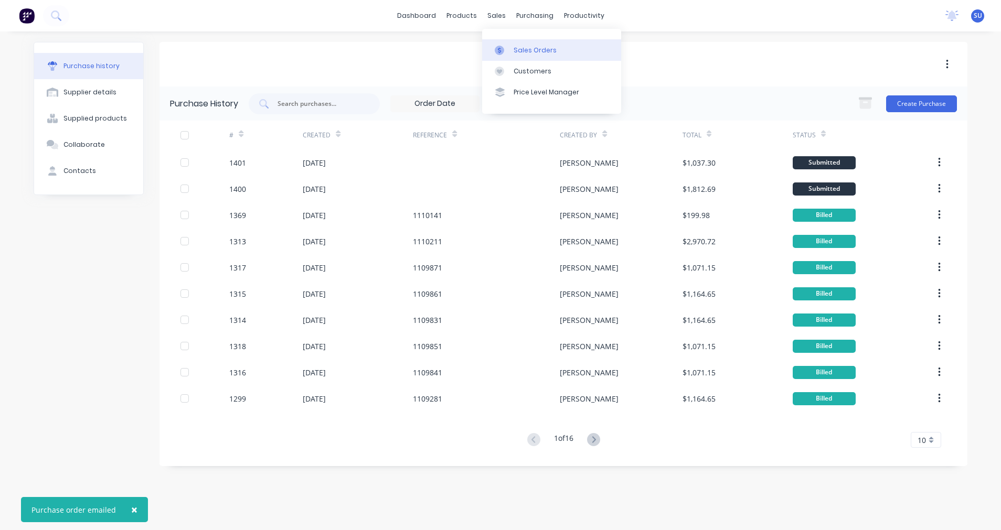
click at [519, 49] on div "Sales Orders" at bounding box center [534, 50] width 43 height 9
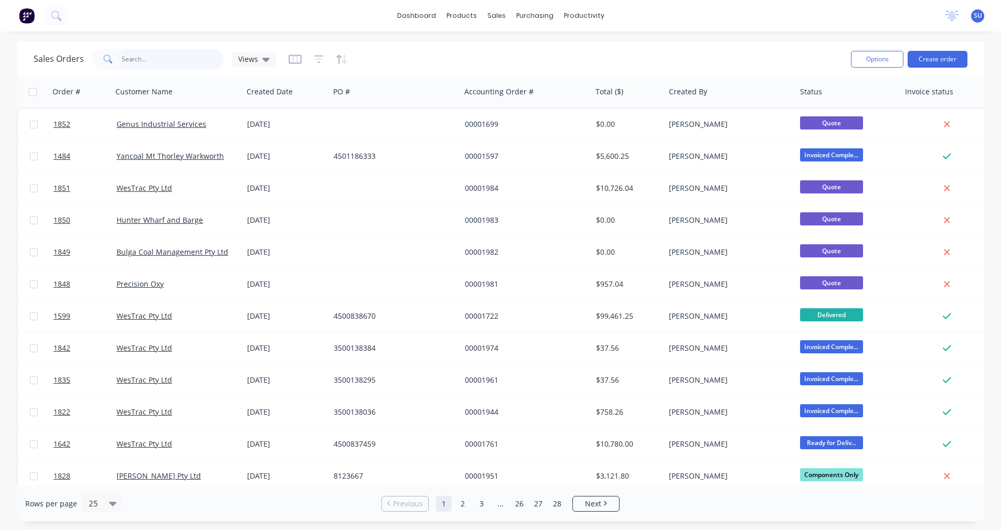
click at [153, 63] on input "text" at bounding box center [173, 59] width 102 height 21
type input "1774"
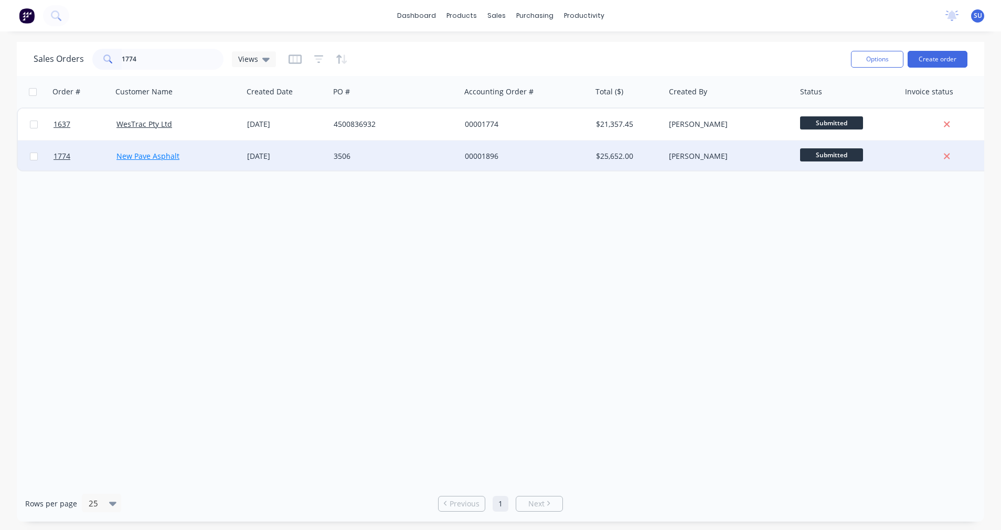
click at [141, 159] on link "New Pave Asphalt" at bounding box center [147, 156] width 63 height 10
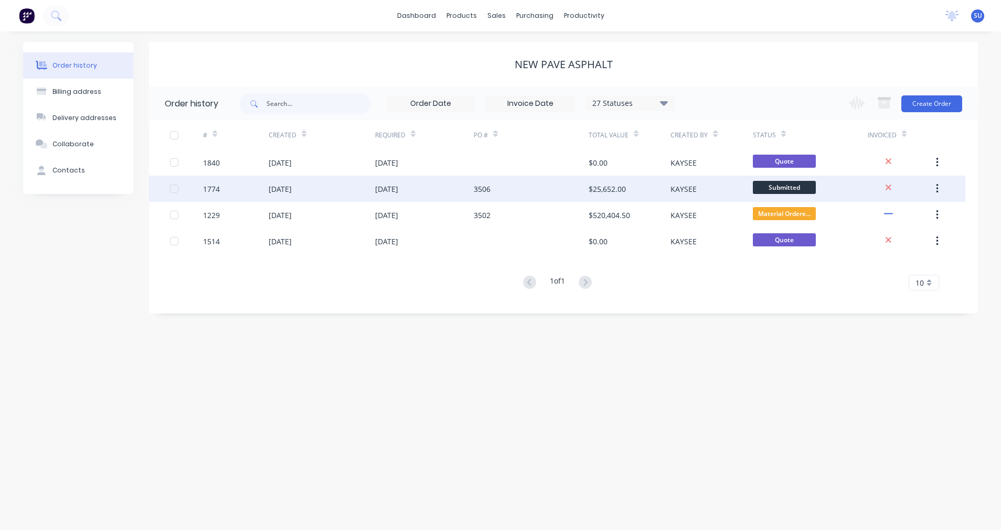
click at [275, 190] on div "[DATE]" at bounding box center [279, 189] width 23 height 11
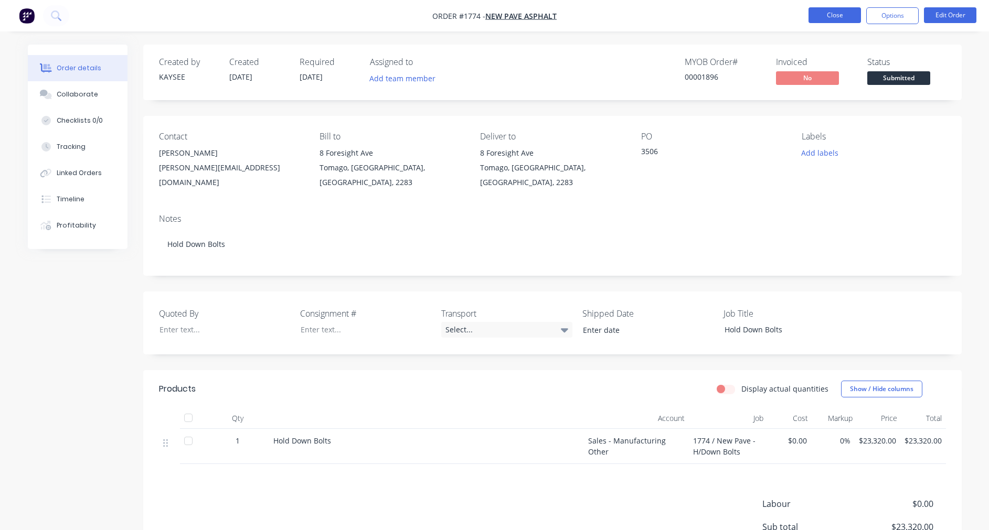
click at [841, 9] on button "Close" at bounding box center [834, 15] width 52 height 16
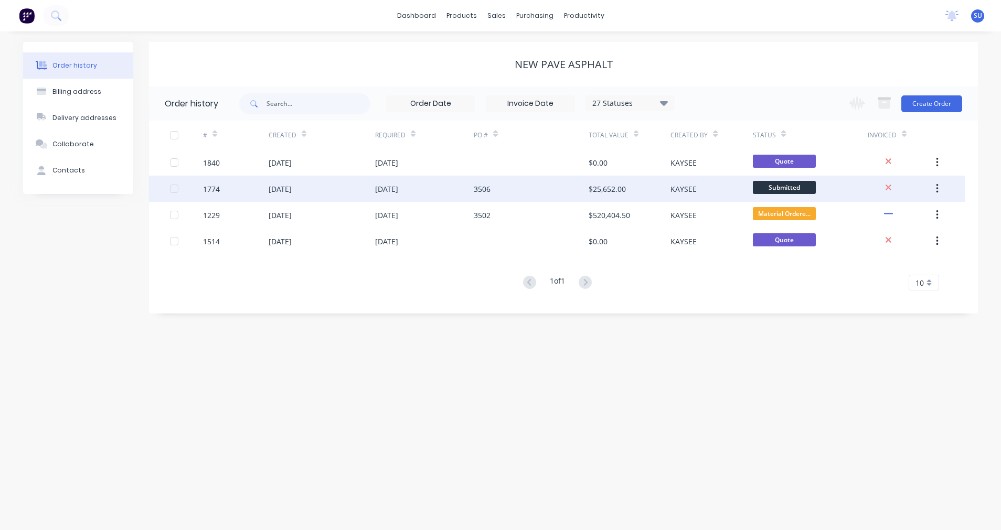
click at [172, 187] on div at bounding box center [174, 188] width 21 height 21
click at [282, 190] on div "[DATE]" at bounding box center [279, 189] width 23 height 11
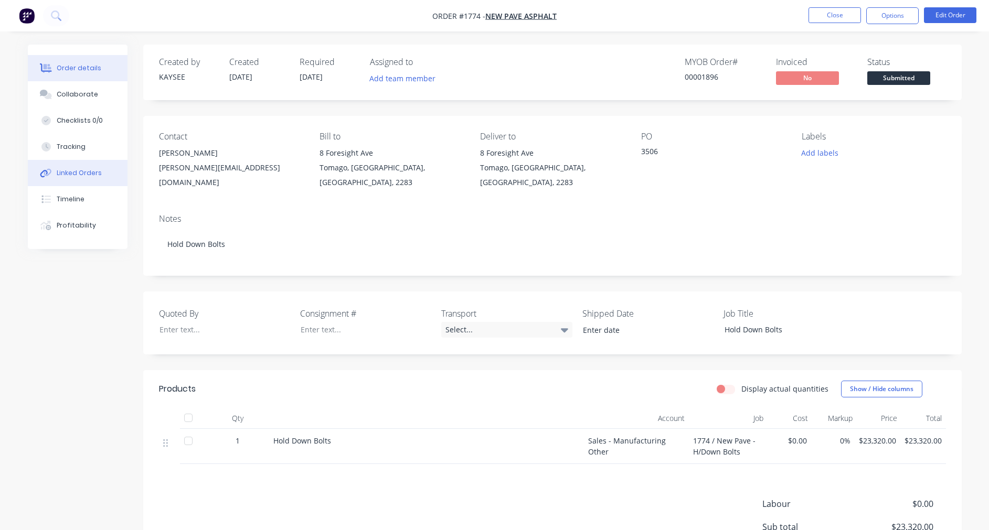
click at [92, 175] on div "Linked Orders" at bounding box center [79, 172] width 45 height 9
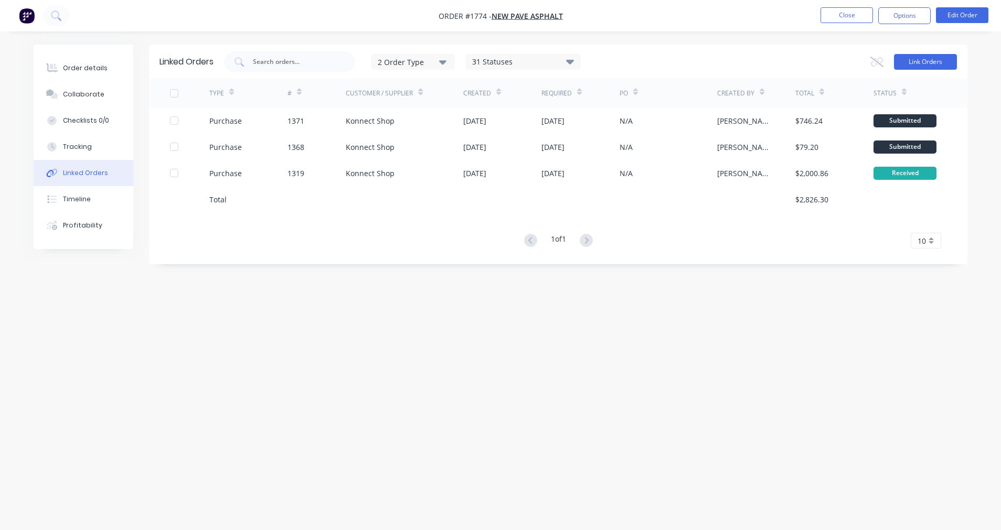
click at [922, 61] on button "Link Orders" at bounding box center [925, 62] width 63 height 16
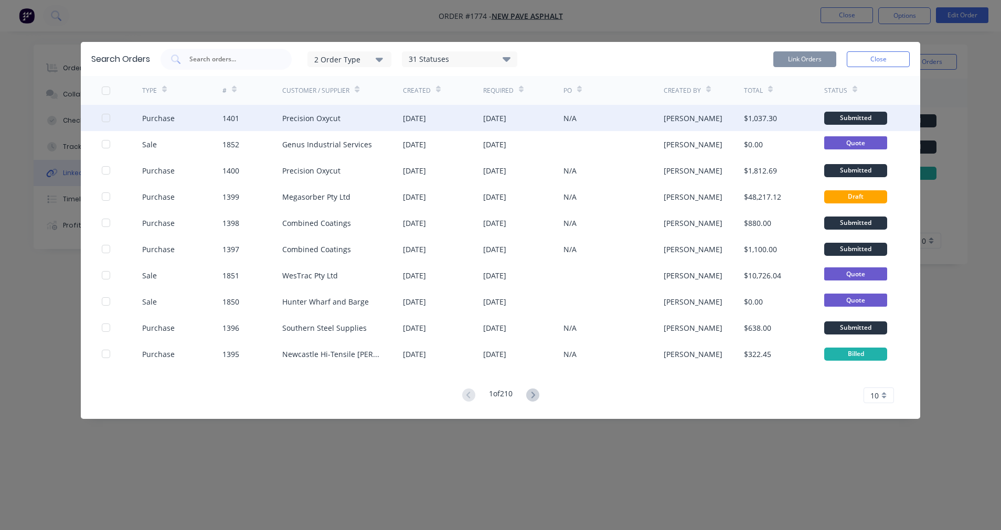
click at [103, 117] on div at bounding box center [105, 118] width 21 height 21
click at [807, 57] on button "Link Orders" at bounding box center [804, 59] width 63 height 16
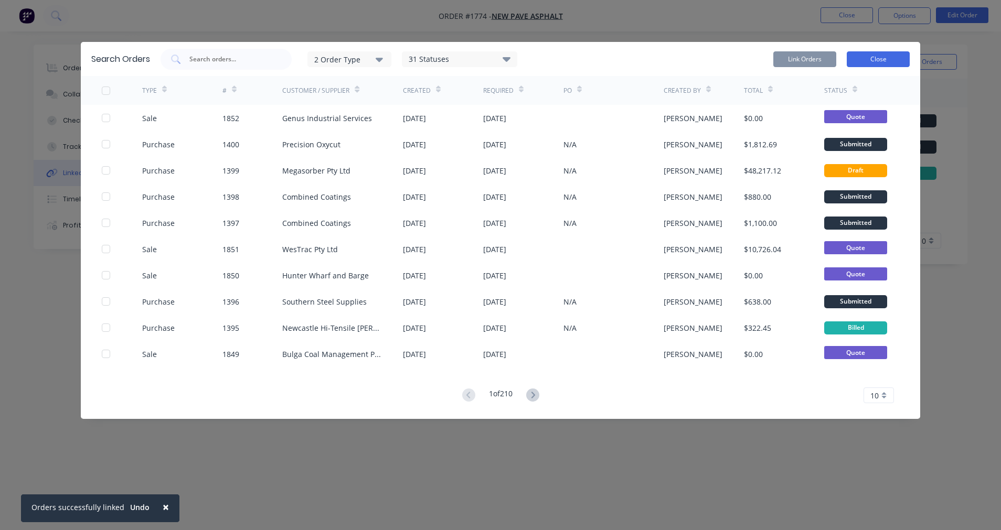
click at [883, 57] on button "Close" at bounding box center [877, 59] width 63 height 16
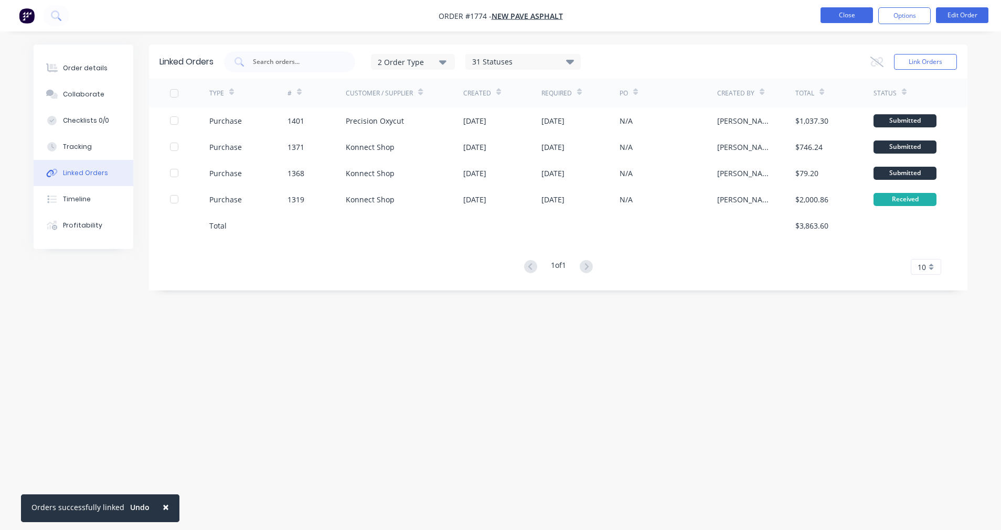
click at [856, 12] on button "Close" at bounding box center [846, 15] width 52 height 16
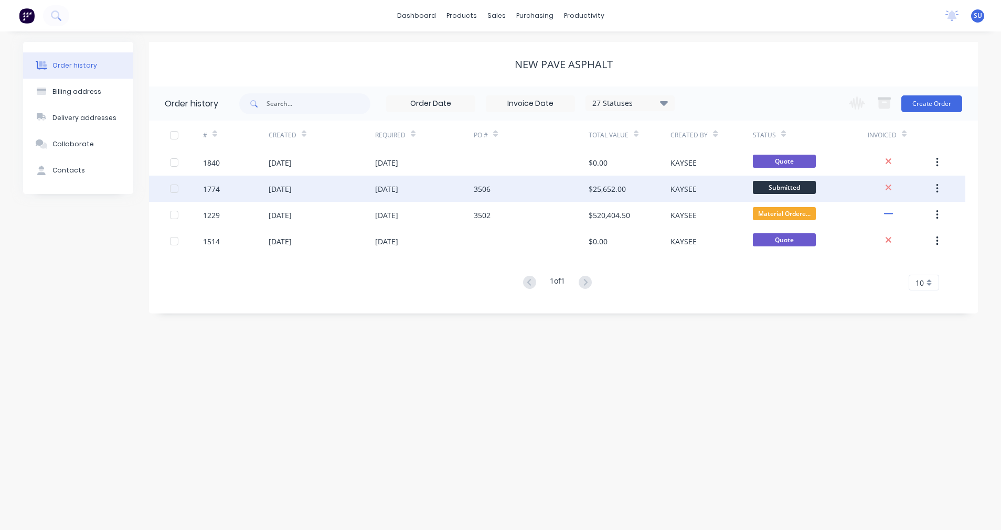
click at [379, 188] on div "[DATE]" at bounding box center [386, 189] width 23 height 11
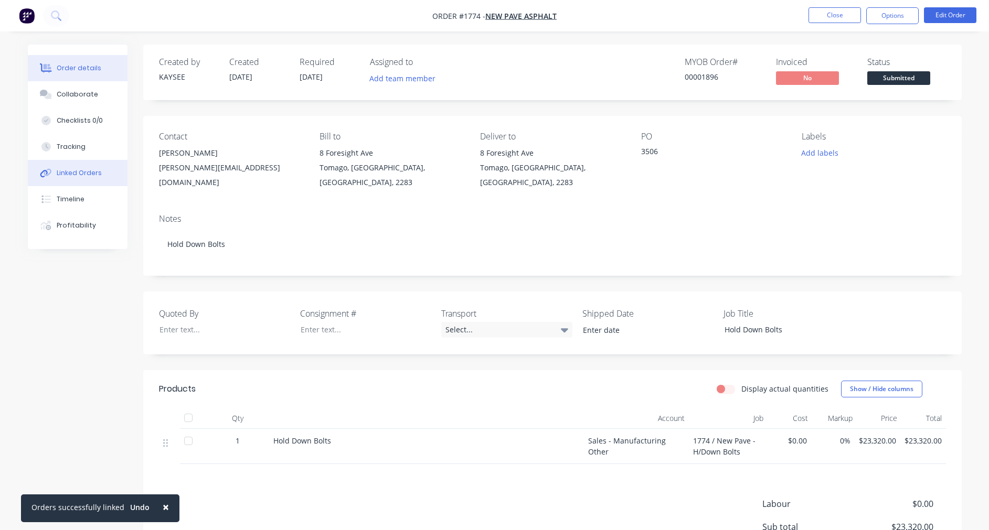
click at [100, 171] on button "Linked Orders" at bounding box center [78, 173] width 100 height 26
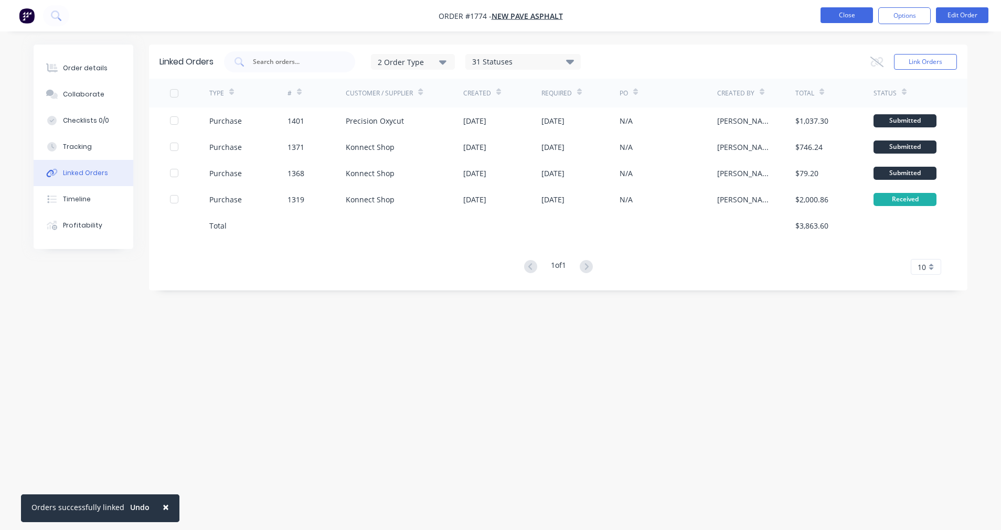
click at [839, 14] on button "Close" at bounding box center [846, 15] width 52 height 16
